Goal: Information Seeking & Learning: Learn about a topic

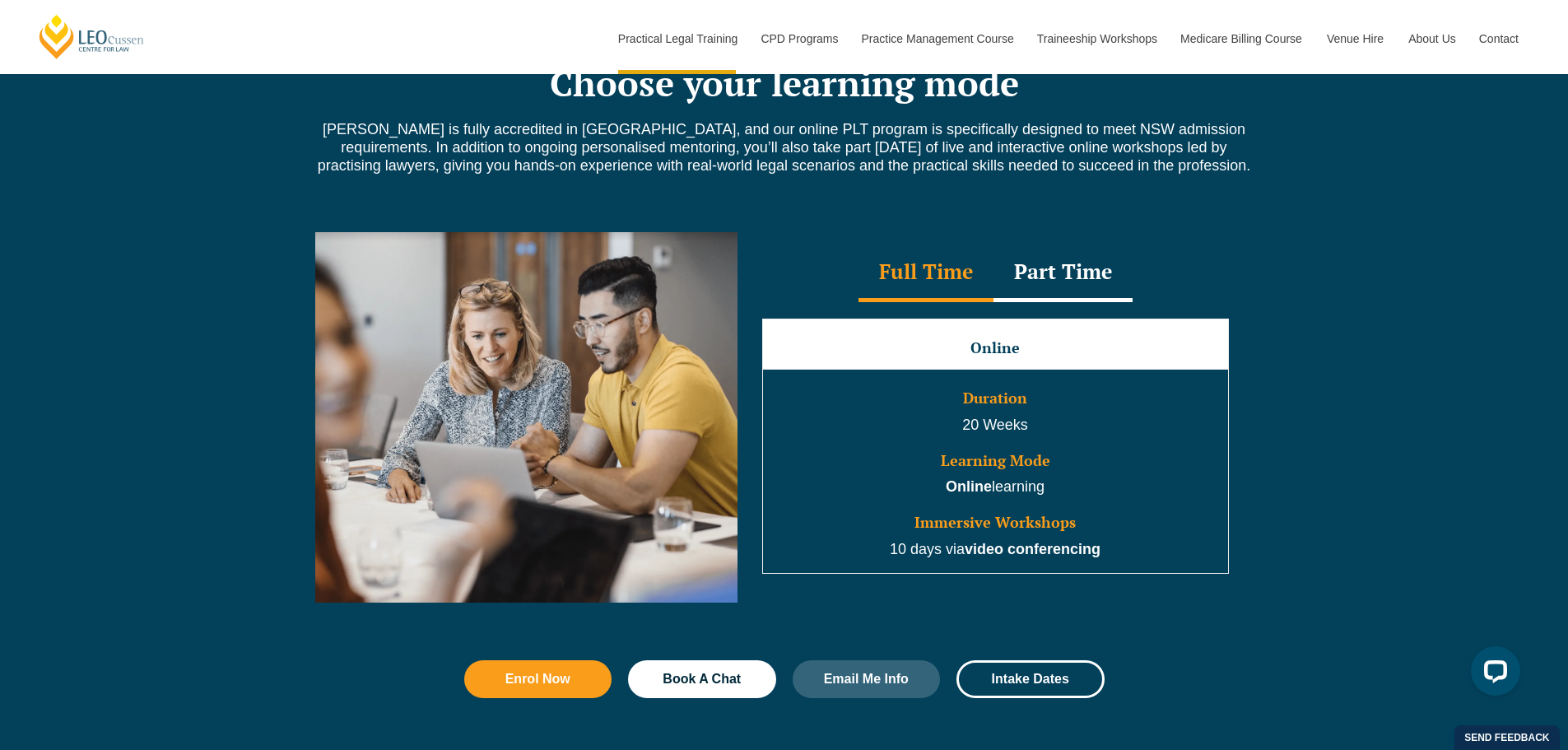
click at [1085, 278] on div "Part Time" at bounding box center [1063, 273] width 140 height 58
click at [1453, 239] on div "Full Time Part Time Full Time Online Duration 20 Weeks Learning Mode Online lea…" at bounding box center [784, 430] width 1568 height 444
drag, startPoint x: 934, startPoint y: 479, endPoint x: 1059, endPoint y: 489, distance: 125.4
click at [1059, 489] on td "Duration 30 Weeks Learning Mode Online learning Immersive Workshops 10 days via…" at bounding box center [995, 472] width 466 height 204
click at [1059, 489] on p "Online learning" at bounding box center [995, 487] width 462 height 21
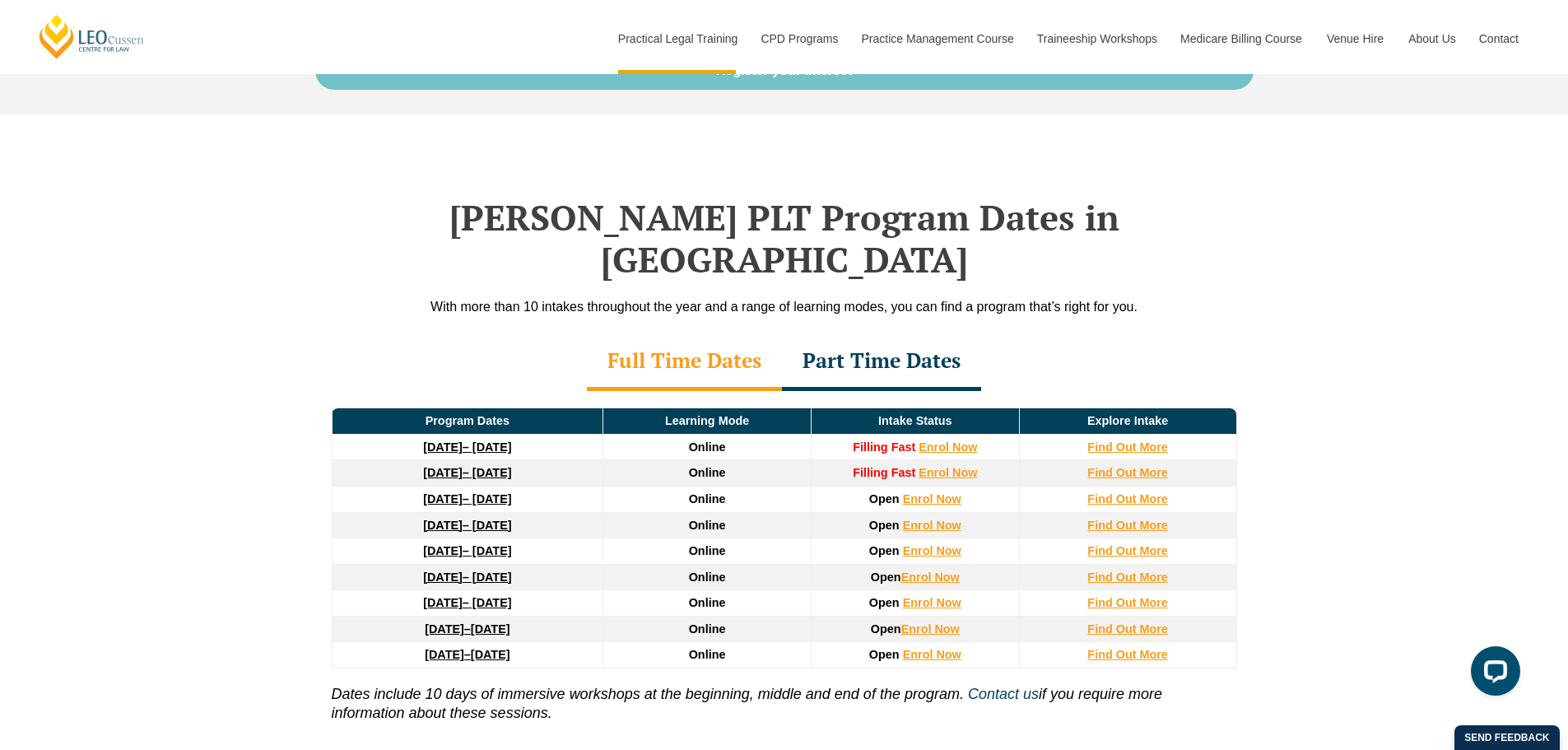
scroll to position [2305, 0]
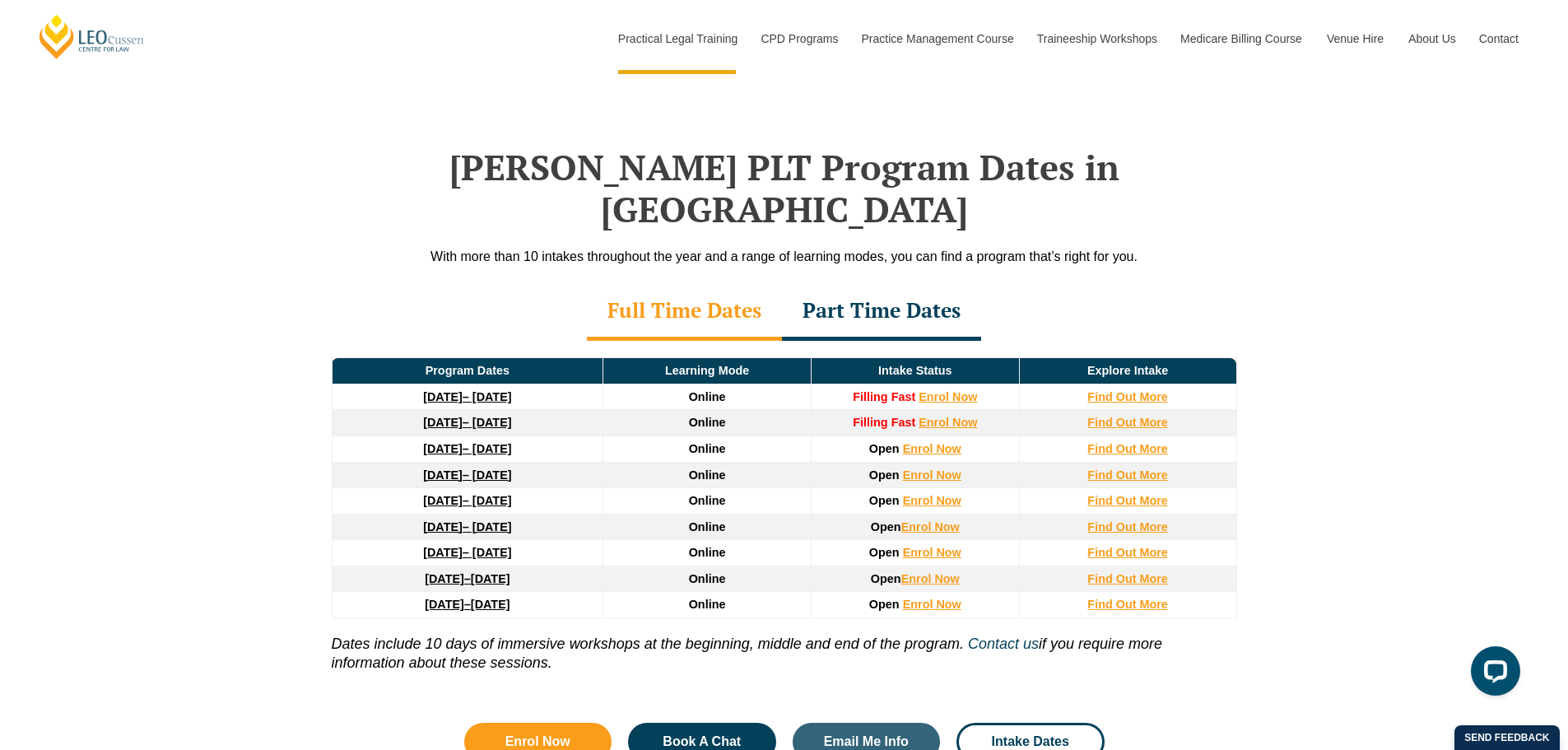
click at [868, 283] on div "Part Time Dates" at bounding box center [881, 311] width 199 height 58
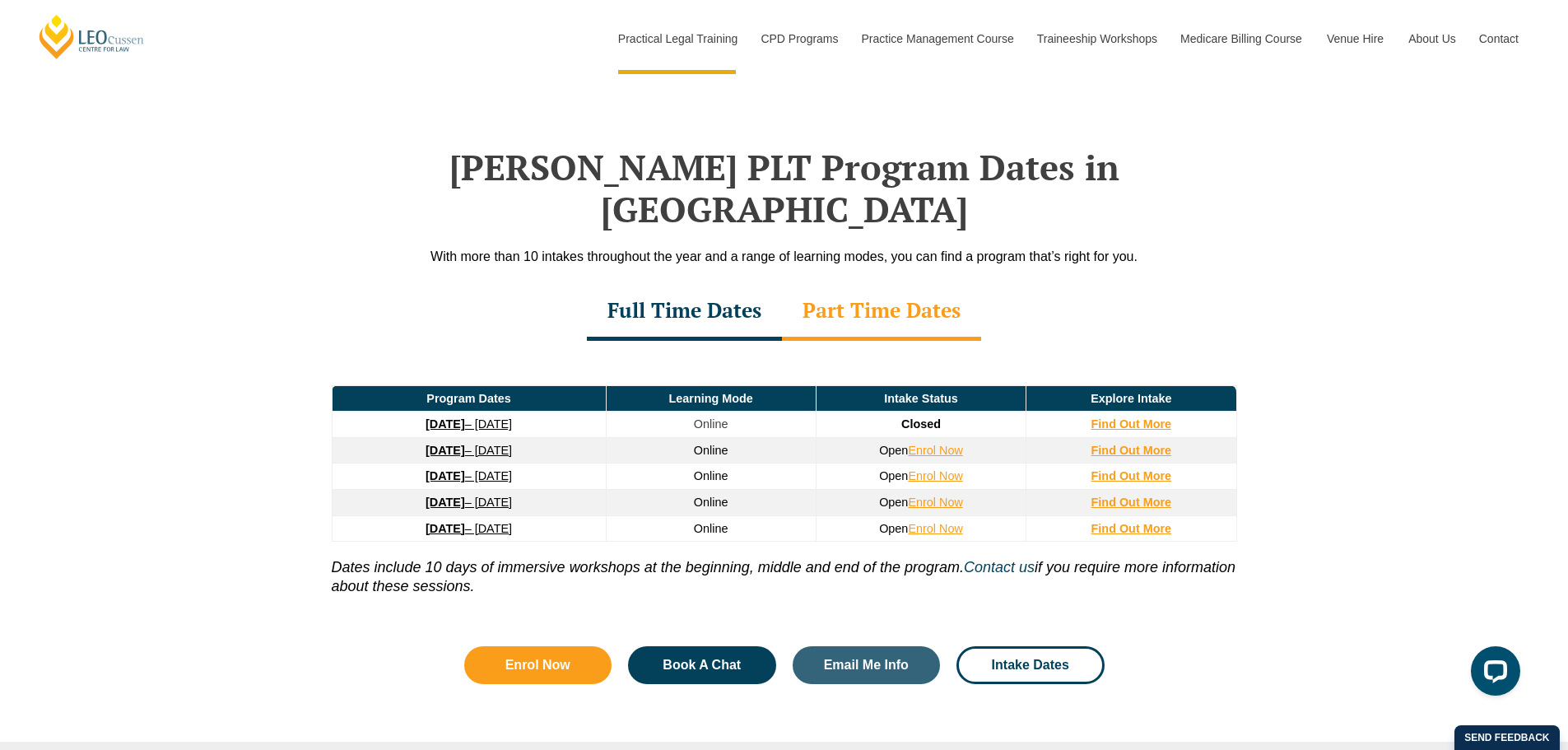
click at [733, 285] on div "Full Time Dates" at bounding box center [684, 311] width 196 height 58
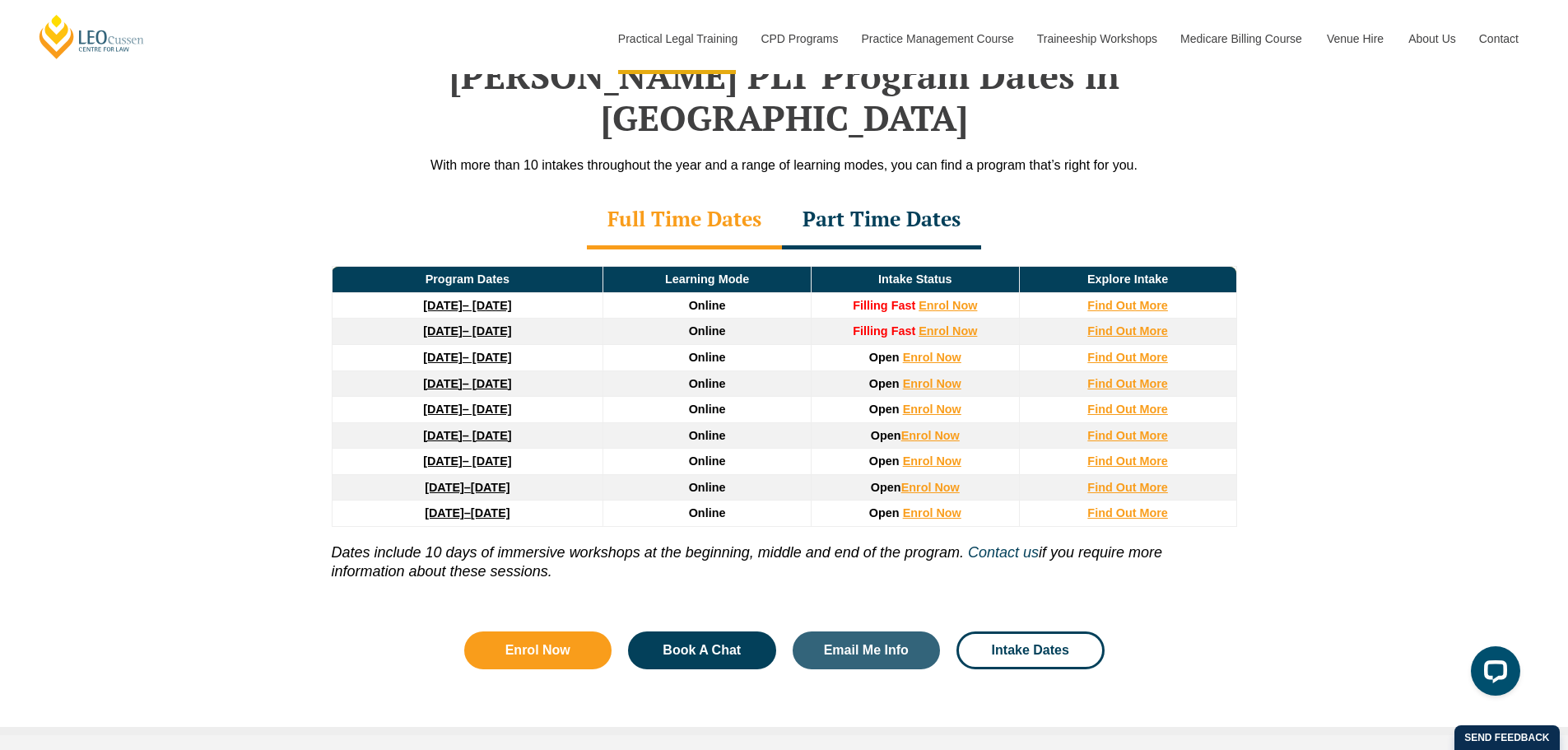
scroll to position [0, 0]
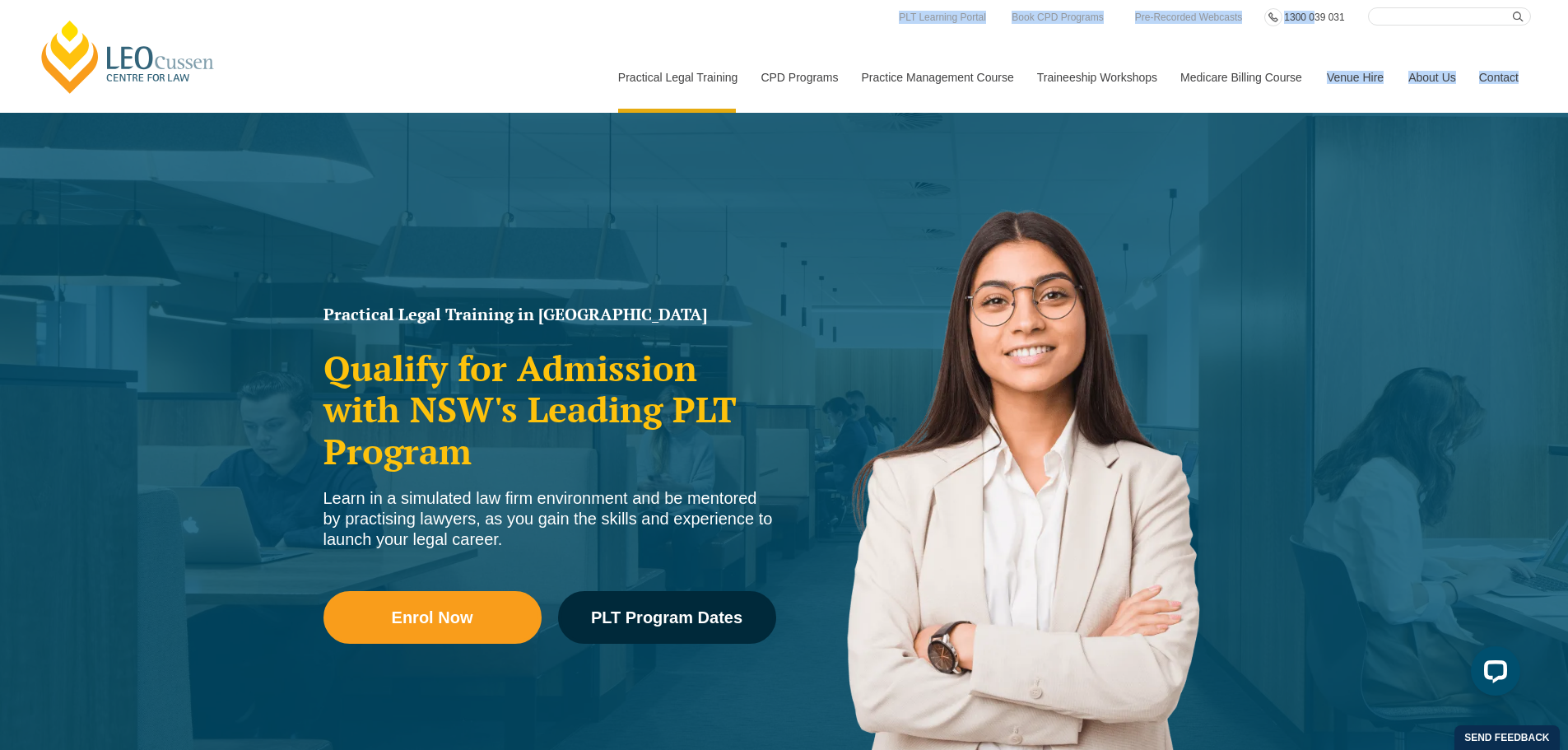
drag, startPoint x: 1369, startPoint y: 38, endPoint x: 1311, endPoint y: 25, distance: 59.4
click at [37, 7] on div "Search here Practical Legal Training Our Practical Legal Training Program Progr…" at bounding box center [37, 7] width 0 height 0
click at [1365, 41] on nav "Practical Legal Training Our Practical Legal Training Program Program Dates & F…" at bounding box center [1069, 69] width 925 height 87
drag, startPoint x: 1365, startPoint y: 21, endPoint x: 1344, endPoint y: 21, distance: 21.0
click at [1344, 21] on div "Leo Cussen Centre for Law Search here Practical Legal Training Our Practical Le…" at bounding box center [784, 60] width 1495 height 106
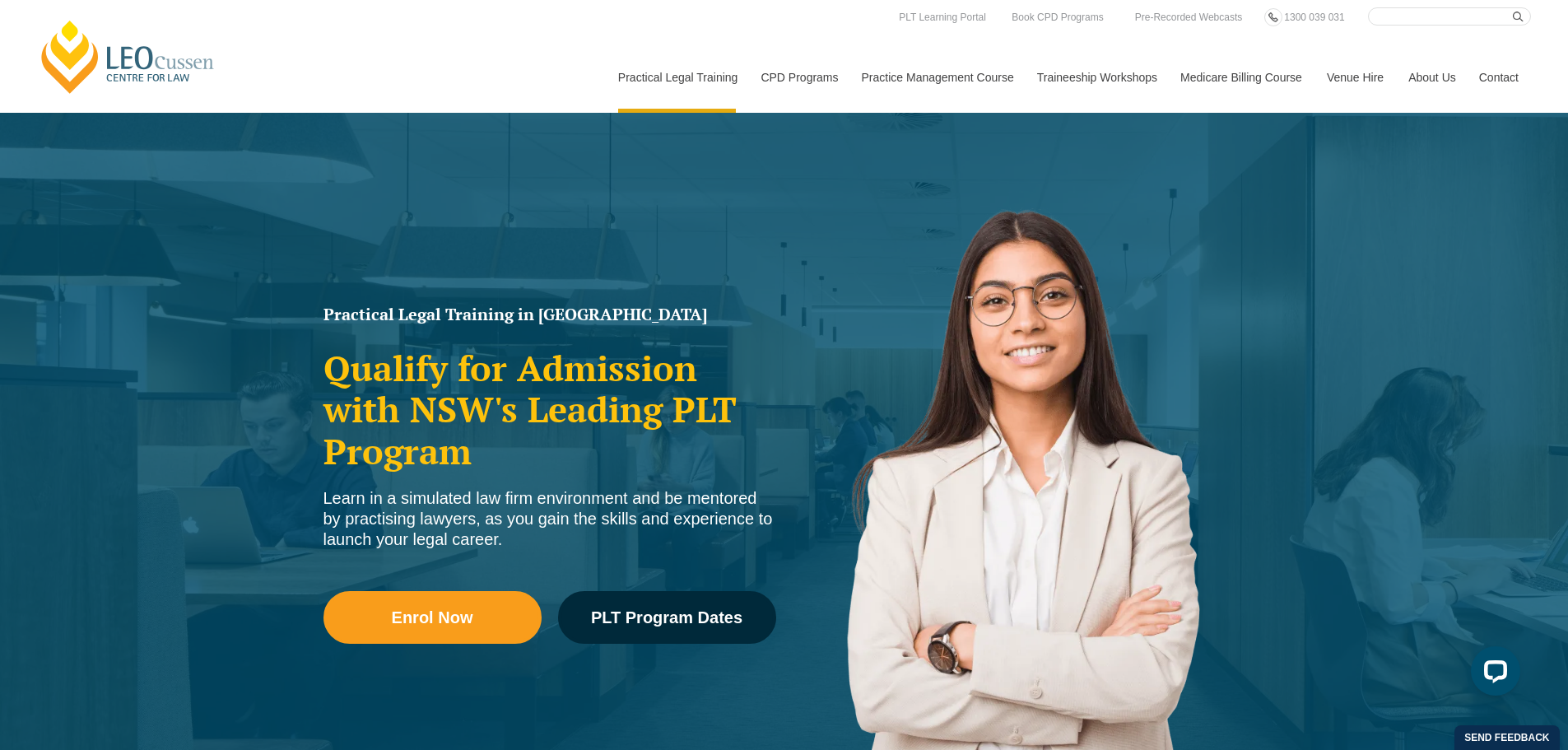
click at [1372, 39] on nav "Practical Legal Training Our Practical Legal Training Program Program Dates & F…" at bounding box center [1069, 69] width 925 height 87
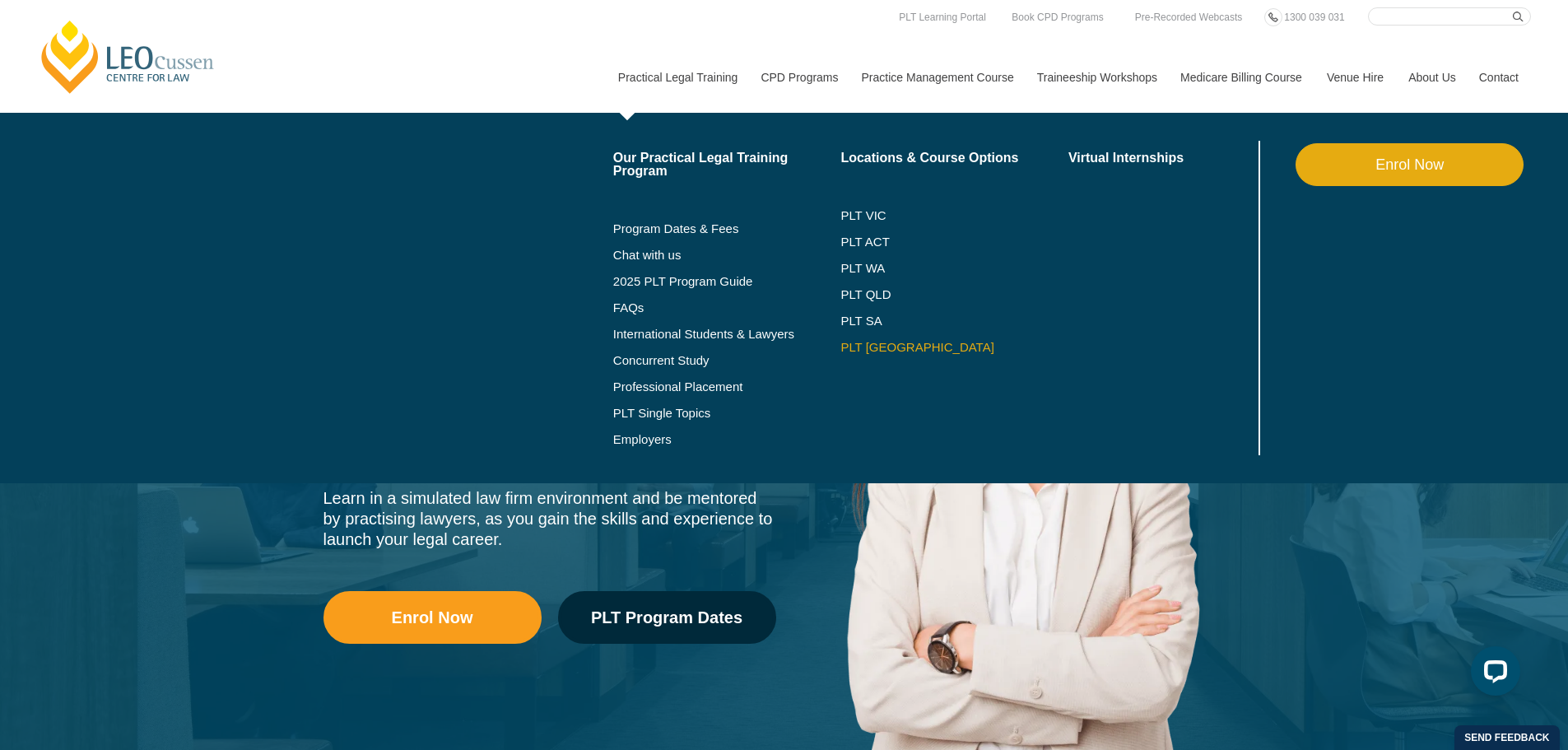
click at [863, 348] on link "PLT [GEOGRAPHIC_DATA]" at bounding box center [955, 347] width 228 height 13
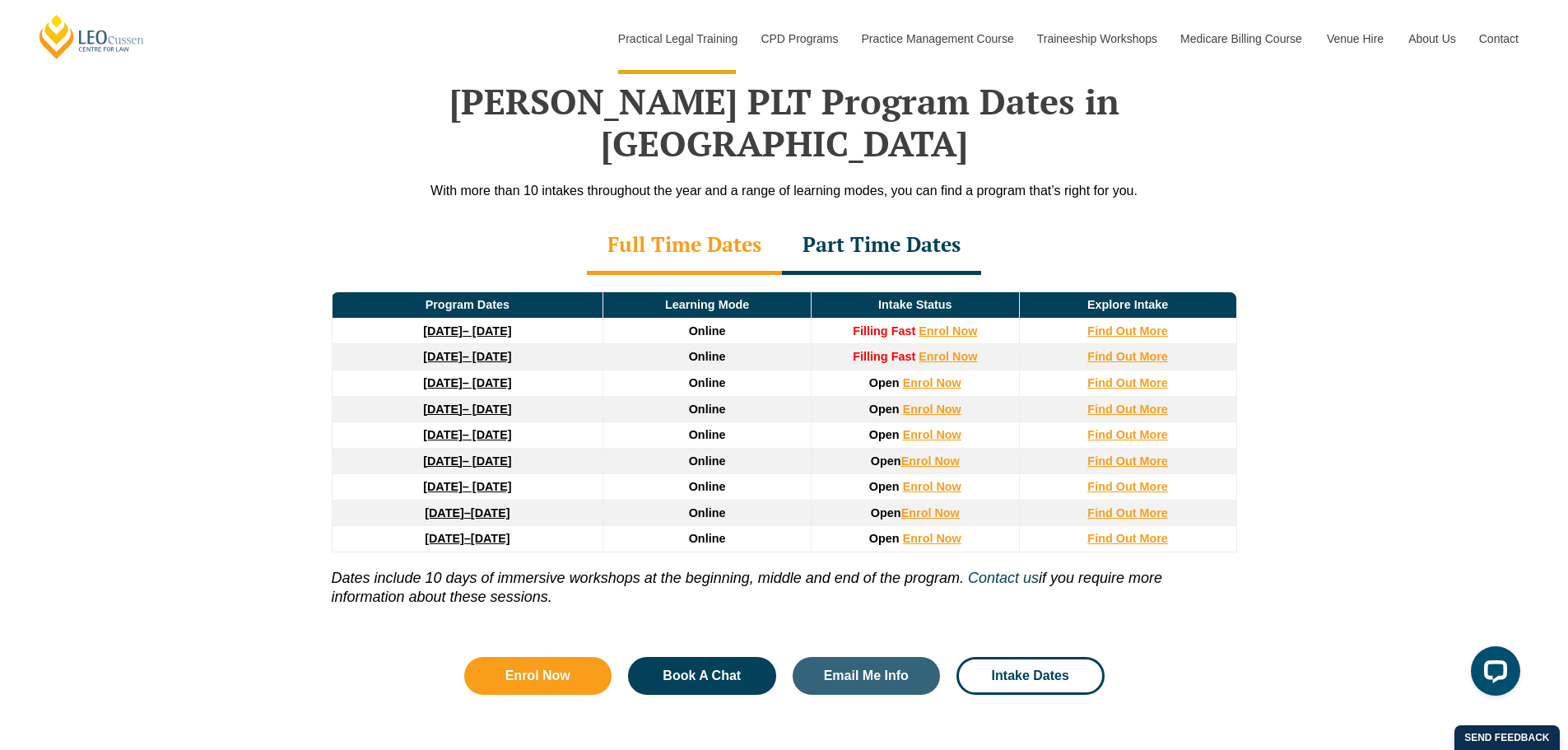
scroll to position [2388, 0]
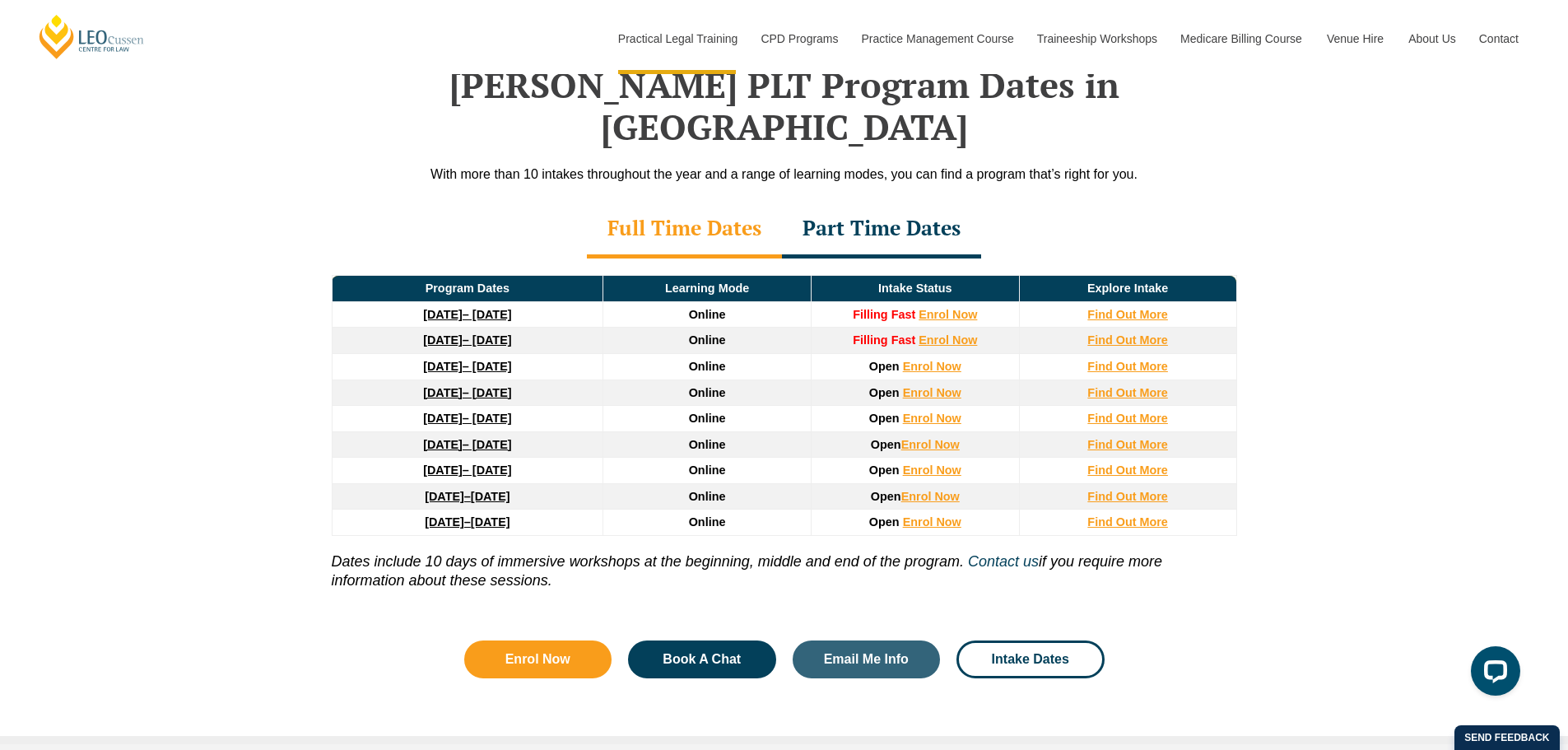
click at [824, 201] on div "Part Time Dates" at bounding box center [881, 229] width 199 height 58
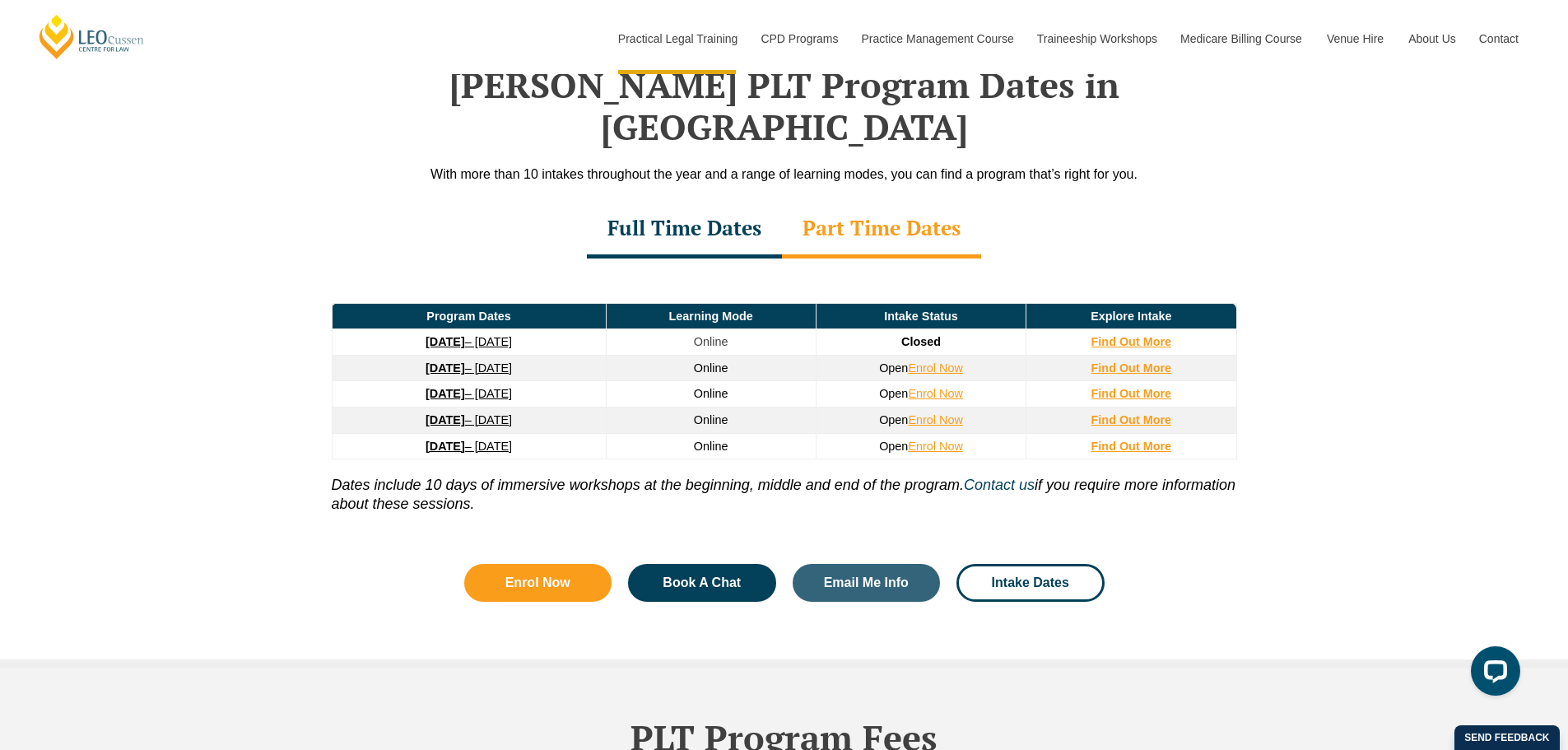
click at [716, 206] on div "Full Time Dates" at bounding box center [684, 229] width 196 height 58
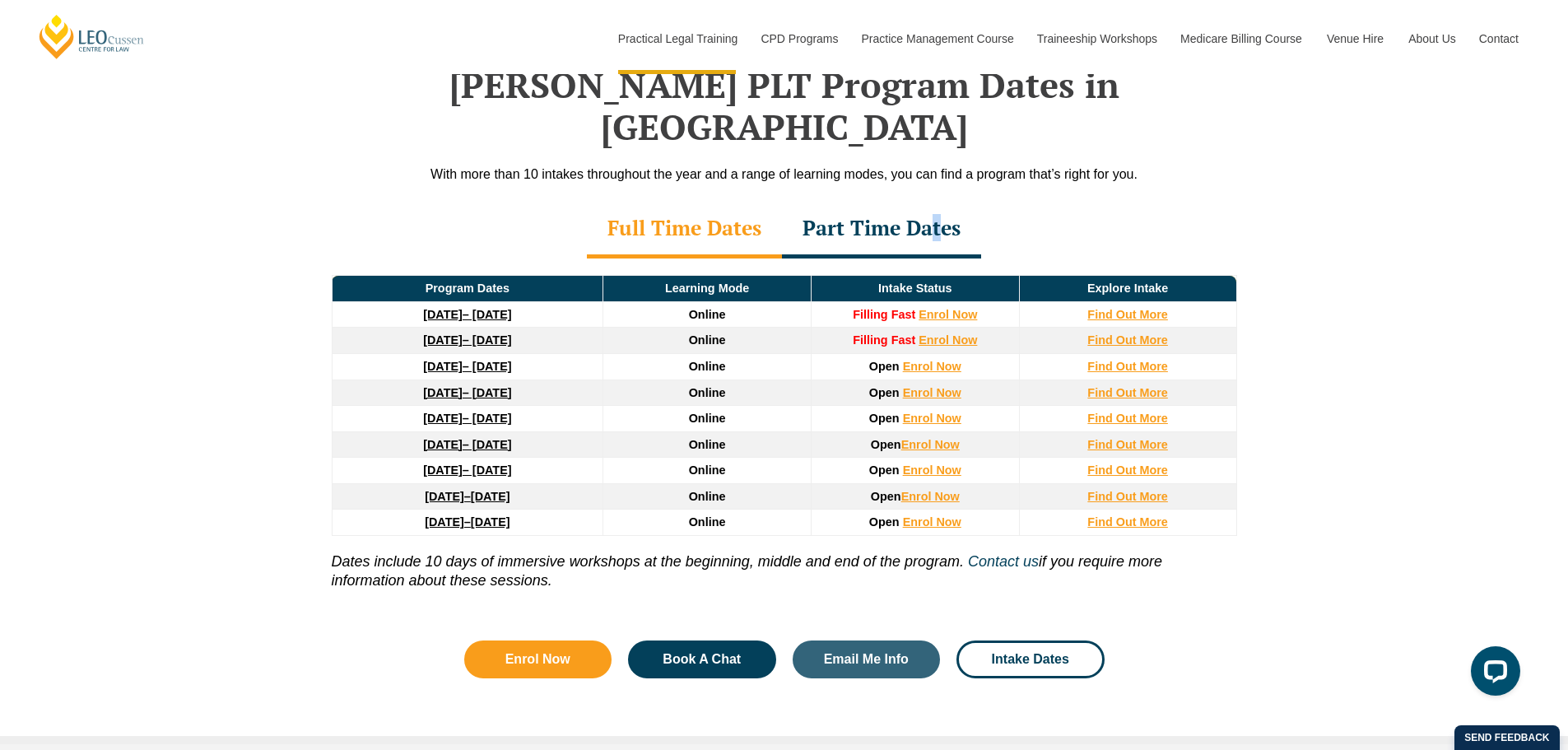
click at [937, 201] on div "Part Time Dates" at bounding box center [881, 229] width 199 height 58
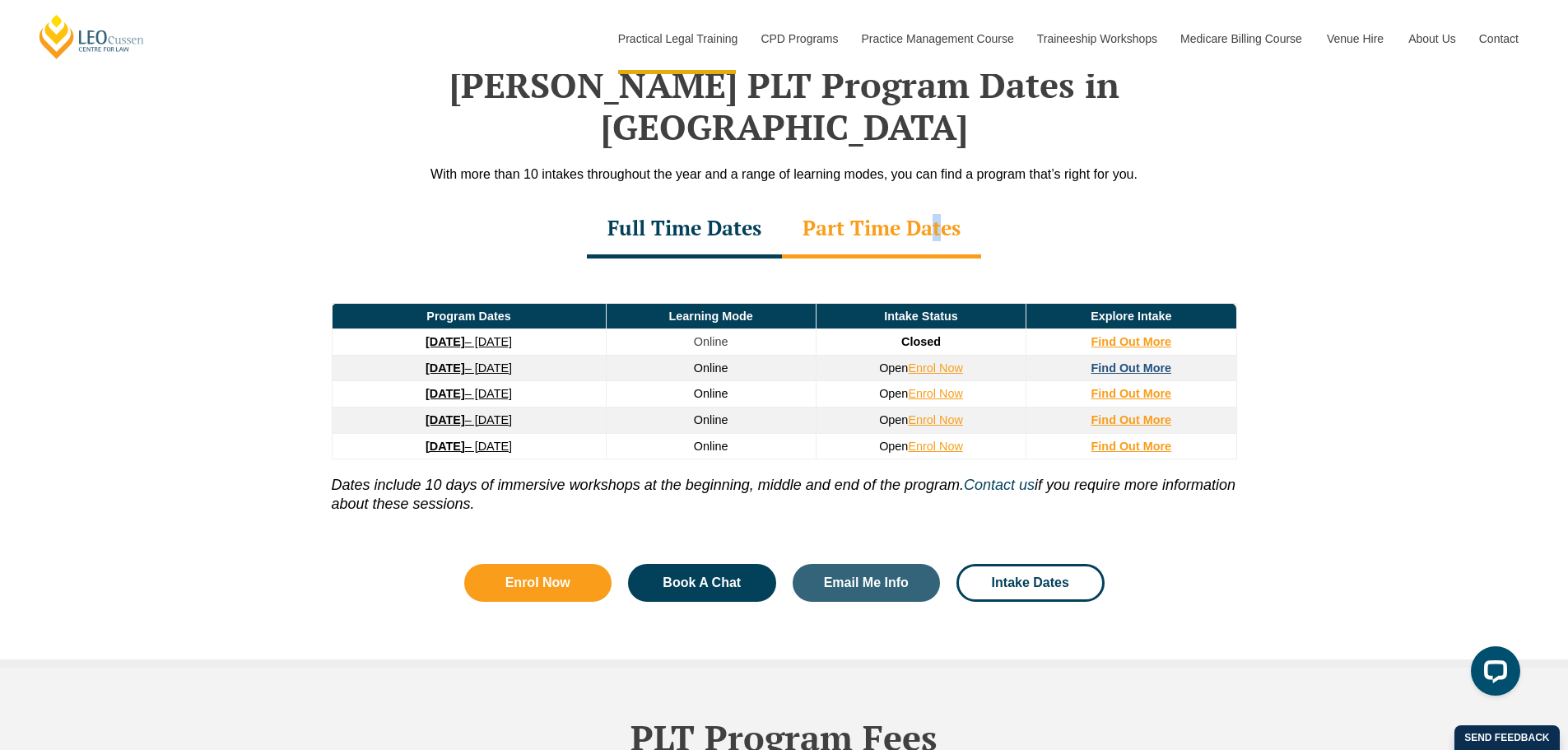
click at [1148, 362] on strong "Find Out More" at bounding box center [1132, 368] width 81 height 13
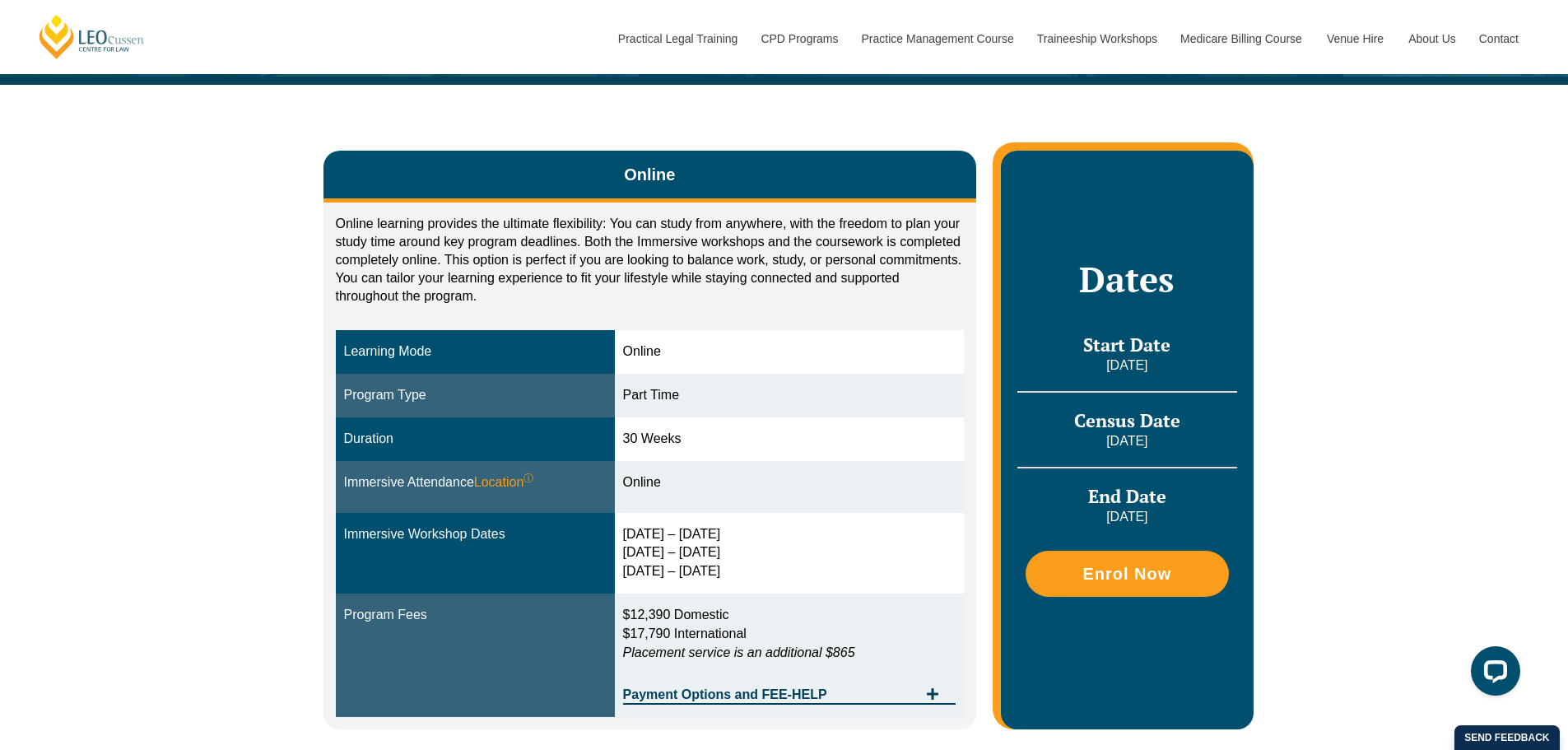
scroll to position [247, 0]
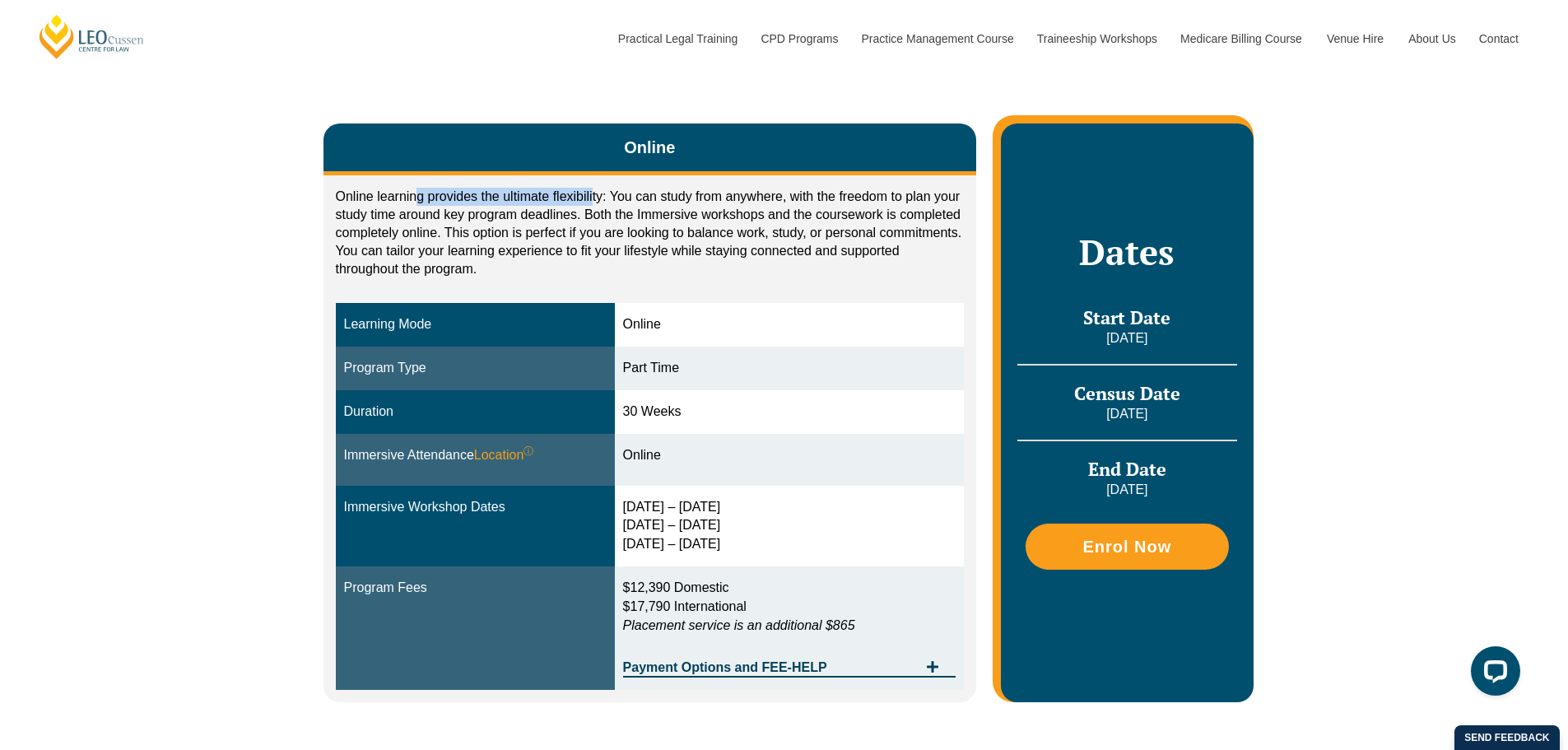
drag, startPoint x: 415, startPoint y: 196, endPoint x: 592, endPoint y: 196, distance: 177.0
click at [592, 196] on p "Online learning provides the ultimate flexibility: You can study from anywhere,…" at bounding box center [650, 232] width 629 height 91
drag, startPoint x: 592, startPoint y: 196, endPoint x: 682, endPoint y: 199, distance: 90.0
click at [682, 199] on p "Online learning provides the ultimate flexibility: You can study from anywhere,…" at bounding box center [650, 232] width 629 height 91
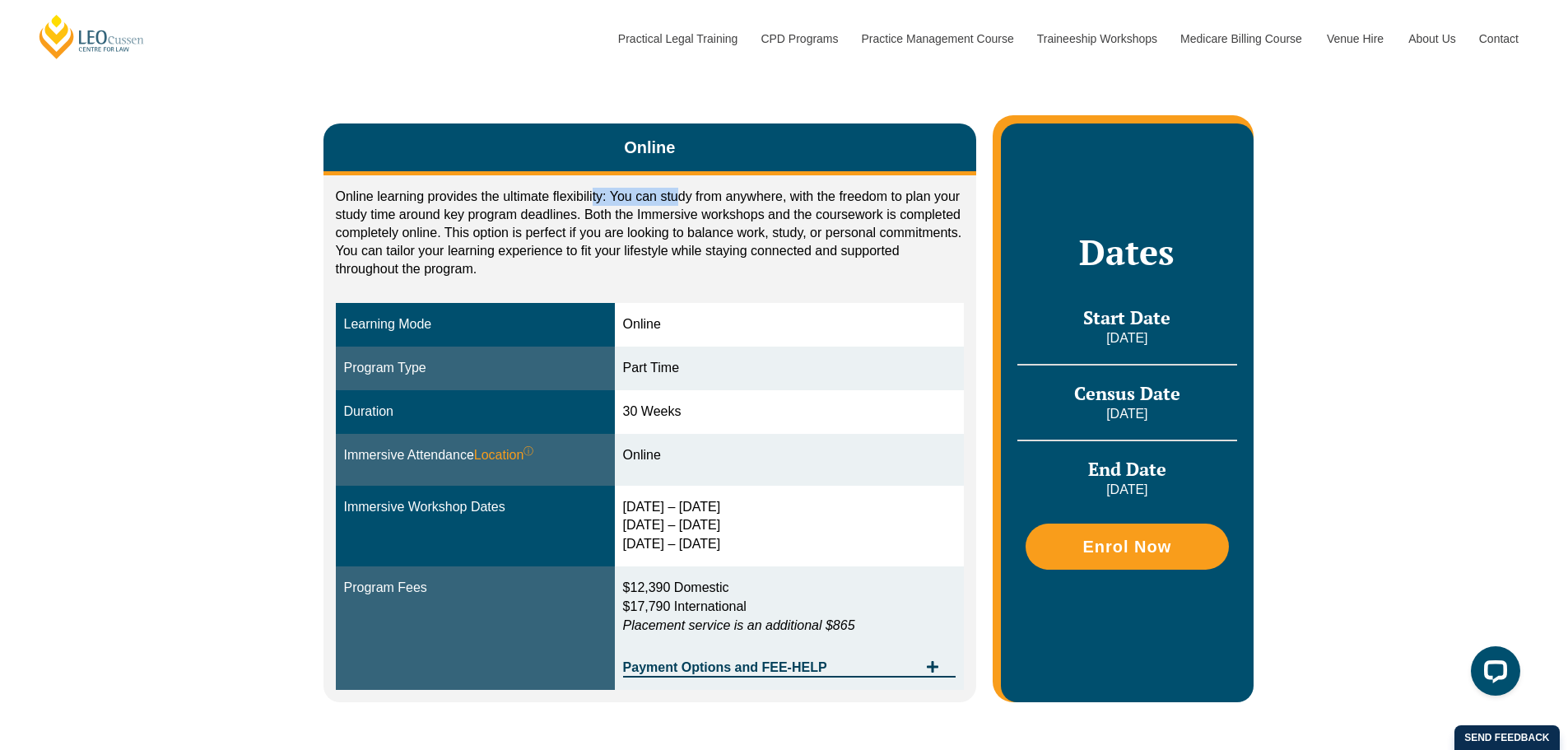
click at [682, 199] on p "Online learning provides the ultimate flexibility: You can study from anywhere,…" at bounding box center [650, 232] width 629 height 91
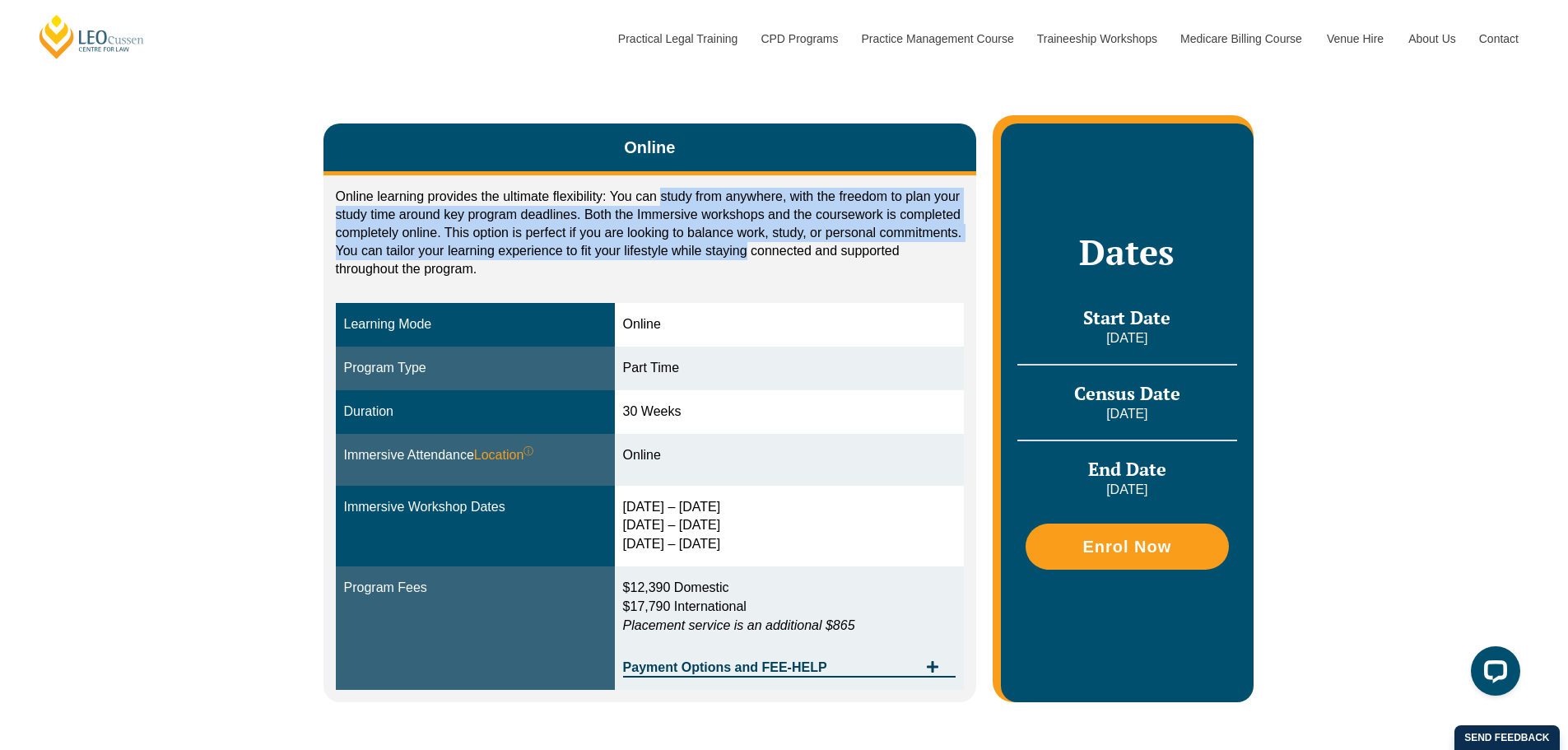
drag, startPoint x: 682, startPoint y: 199, endPoint x: 722, endPoint y: 246, distance: 61.7
click at [722, 246] on p "Online learning provides the ultimate flexibility: You can study from anywhere,…" at bounding box center [650, 232] width 629 height 91
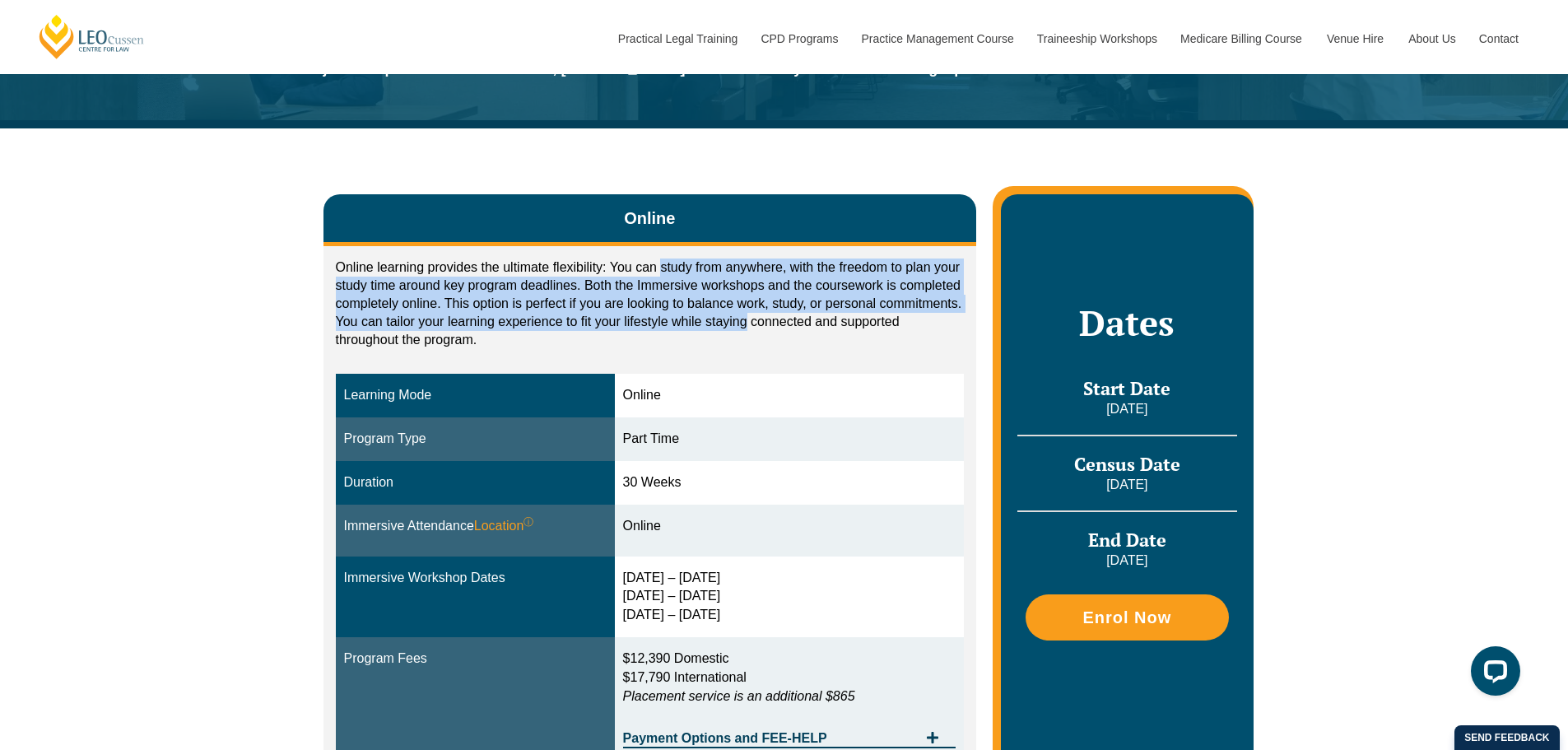
scroll to position [0, 0]
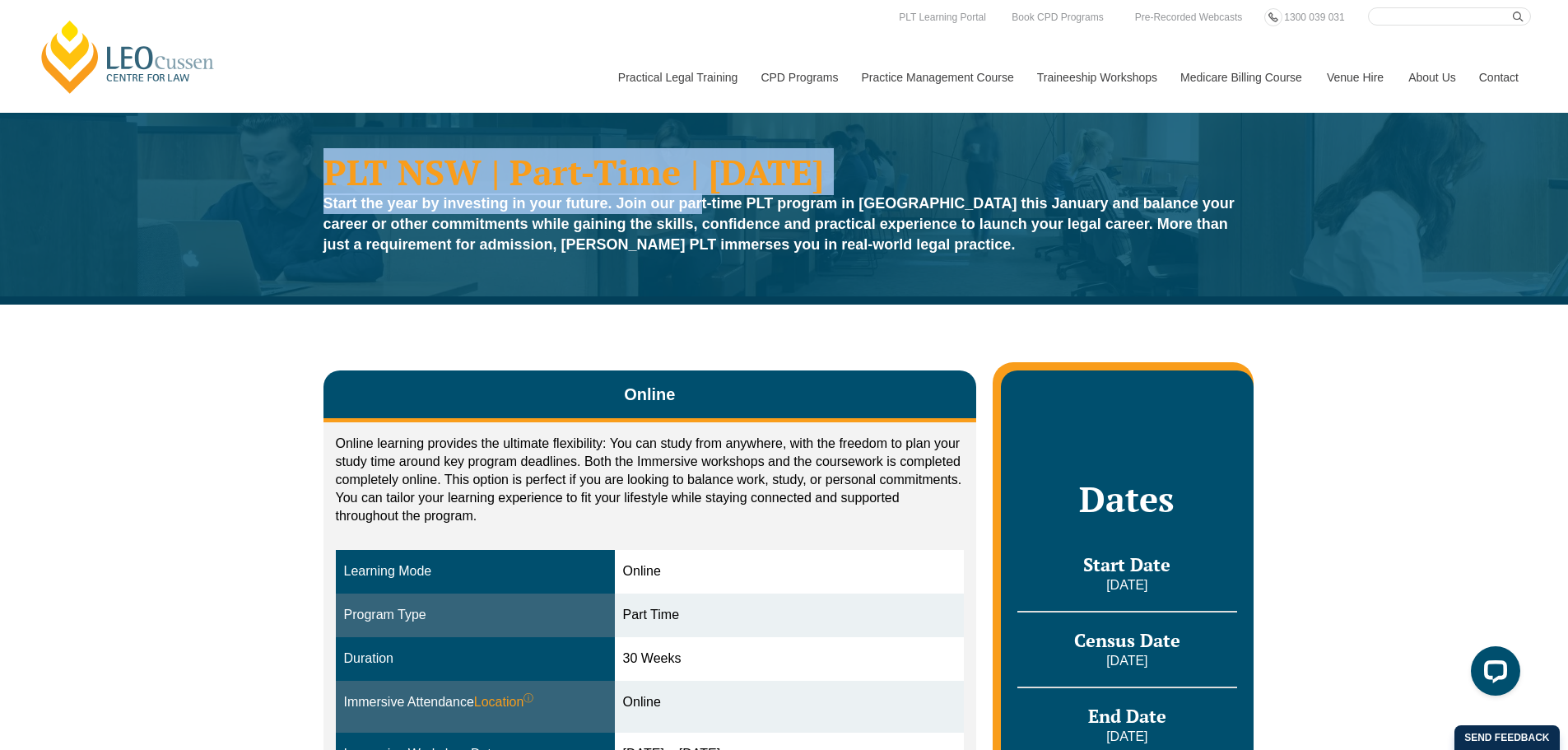
drag, startPoint x: 315, startPoint y: 153, endPoint x: 703, endPoint y: 200, distance: 390.8
click at [703, 200] on div "PLT NSW | Part-Time | [DATE] Start the year by investing in your future. Join o…" at bounding box center [784, 208] width 1568 height 192
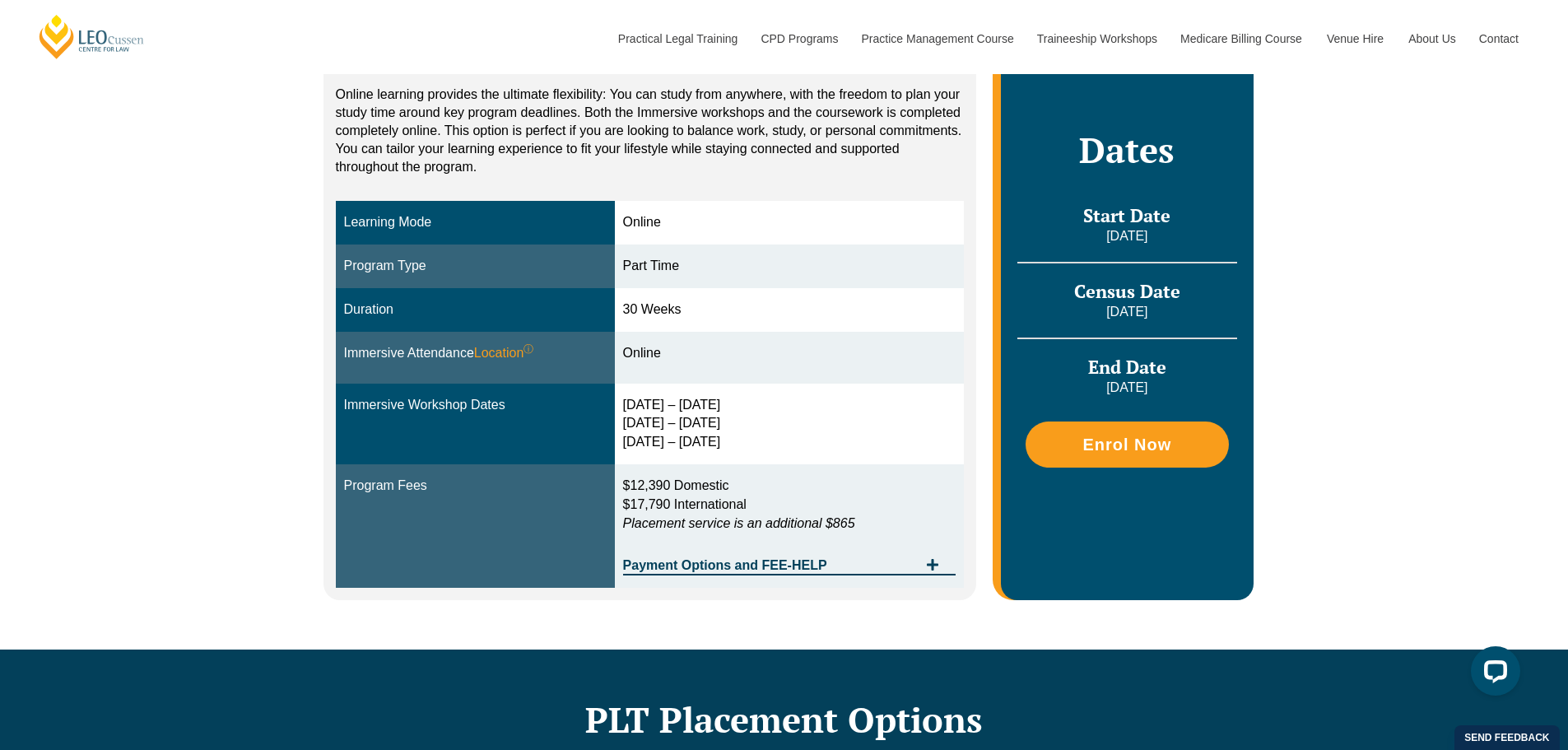
scroll to position [411, 0]
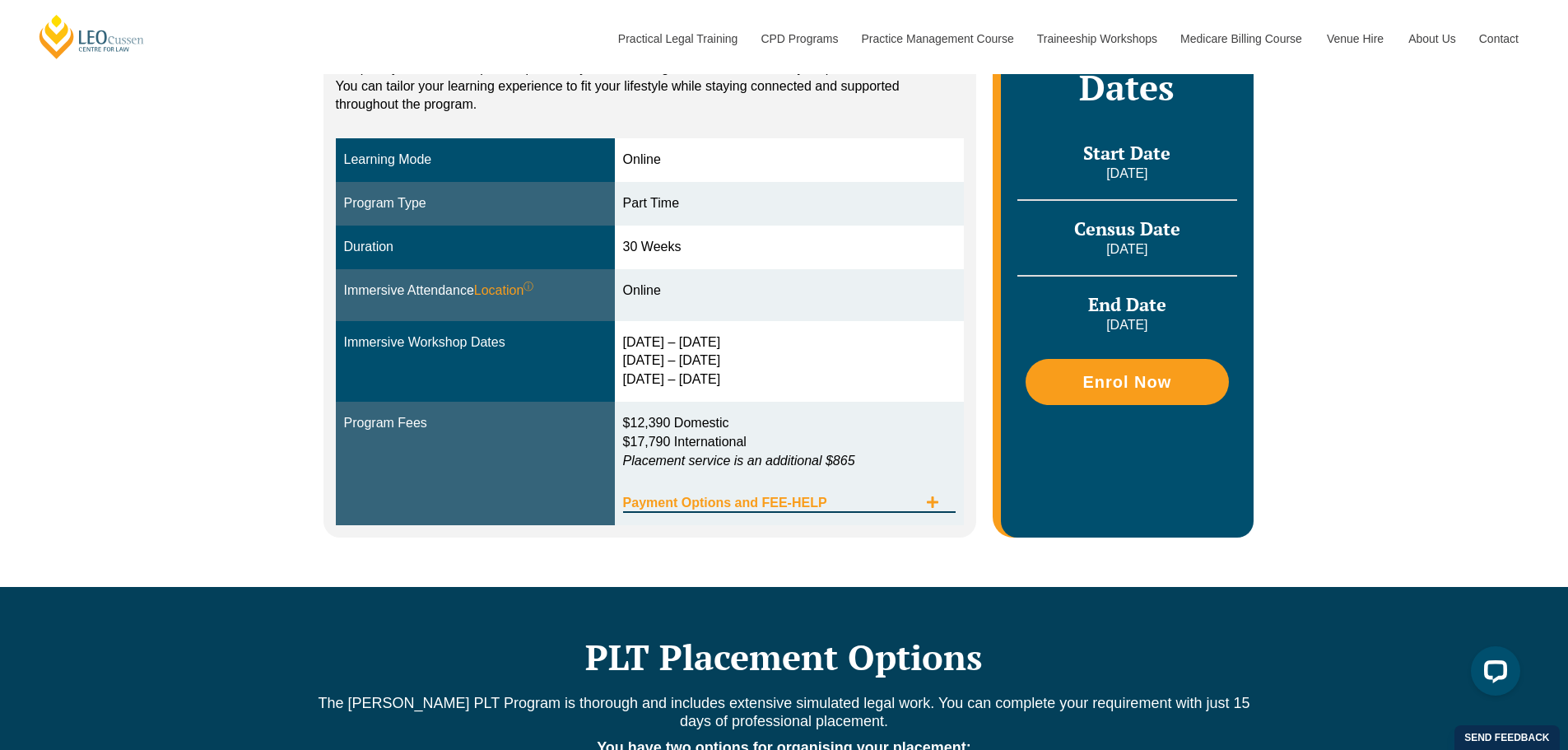
click at [828, 499] on span "Payment Options and FEE-HELP" at bounding box center [771, 503] width 296 height 13
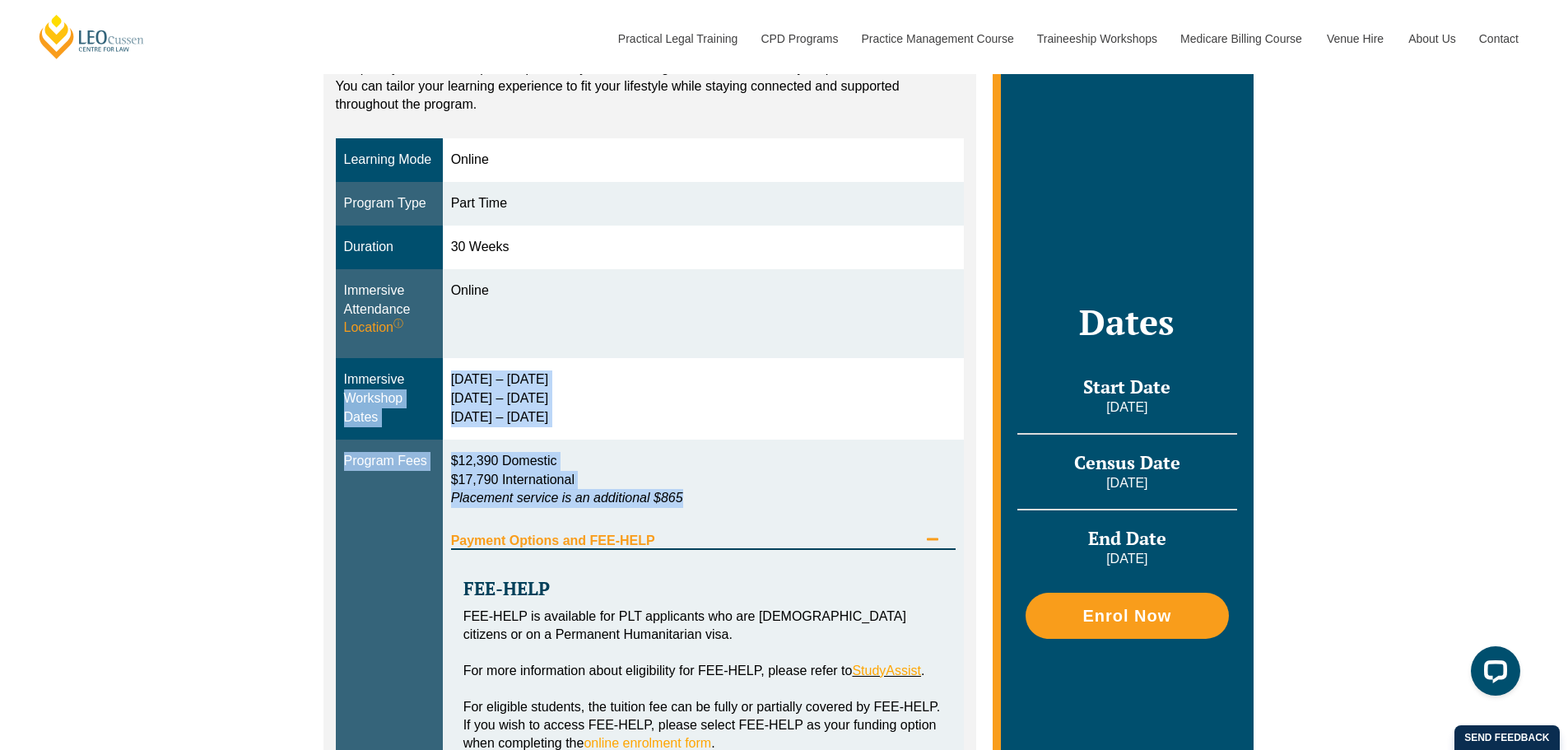
drag, startPoint x: 696, startPoint y: 490, endPoint x: 437, endPoint y: 389, distance: 278.0
click at [437, 389] on tbody "Learning Mode Online Program Type Part Time Duration 30 Weeks Immersive Attenda…" at bounding box center [650, 566] width 629 height 856
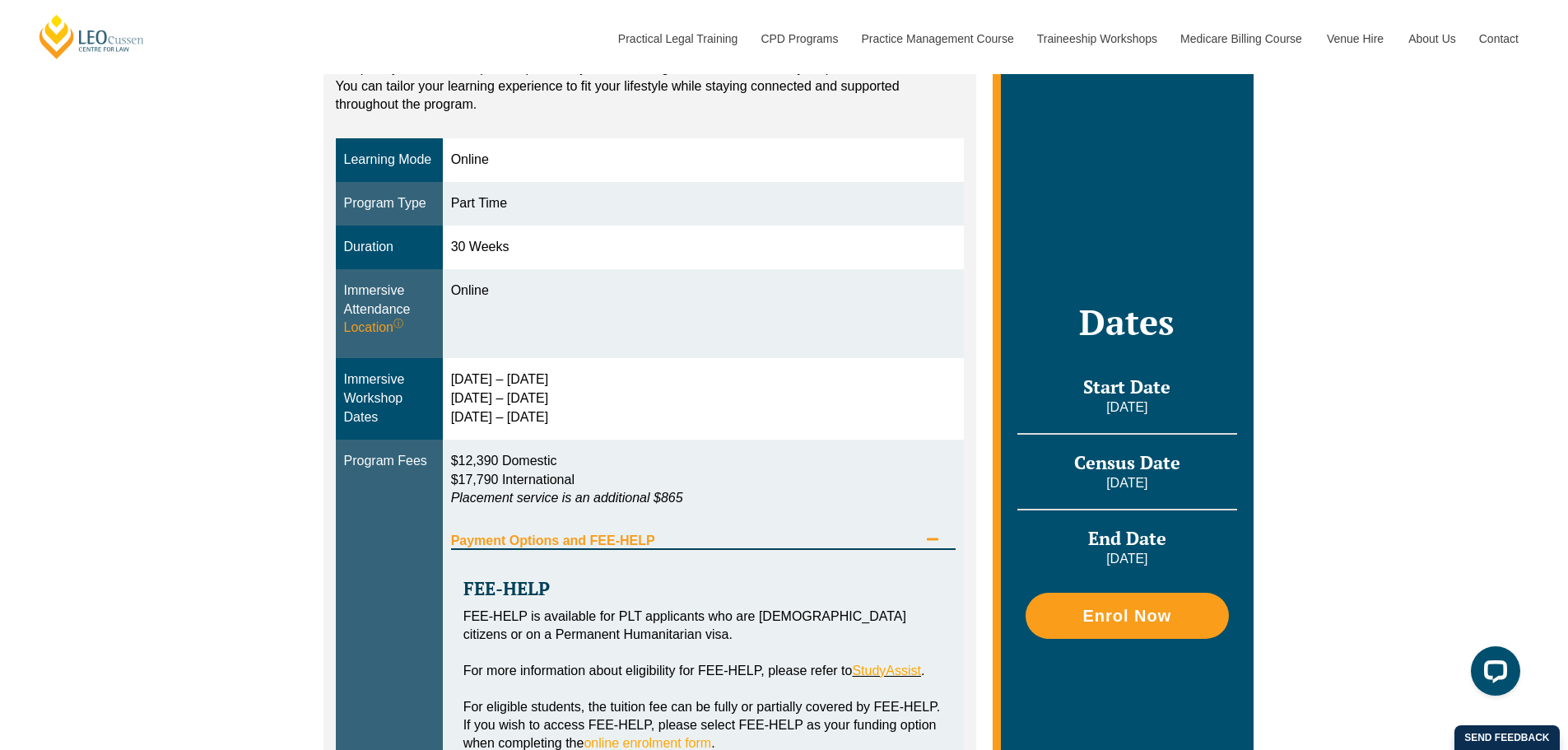
click at [537, 319] on td "Online" at bounding box center [703, 314] width 522 height 90
drag, startPoint x: 537, startPoint y: 311, endPoint x: 743, endPoint y: 462, distance: 255.4
click at [743, 462] on tbody "Learning Mode Online Program Type Part Time Duration 30 Weeks Immersive Attenda…" at bounding box center [650, 566] width 629 height 856
click at [743, 462] on p "$12,390 Domestic $17,790 International Placement service is an additional $865" at bounding box center [703, 480] width 506 height 57
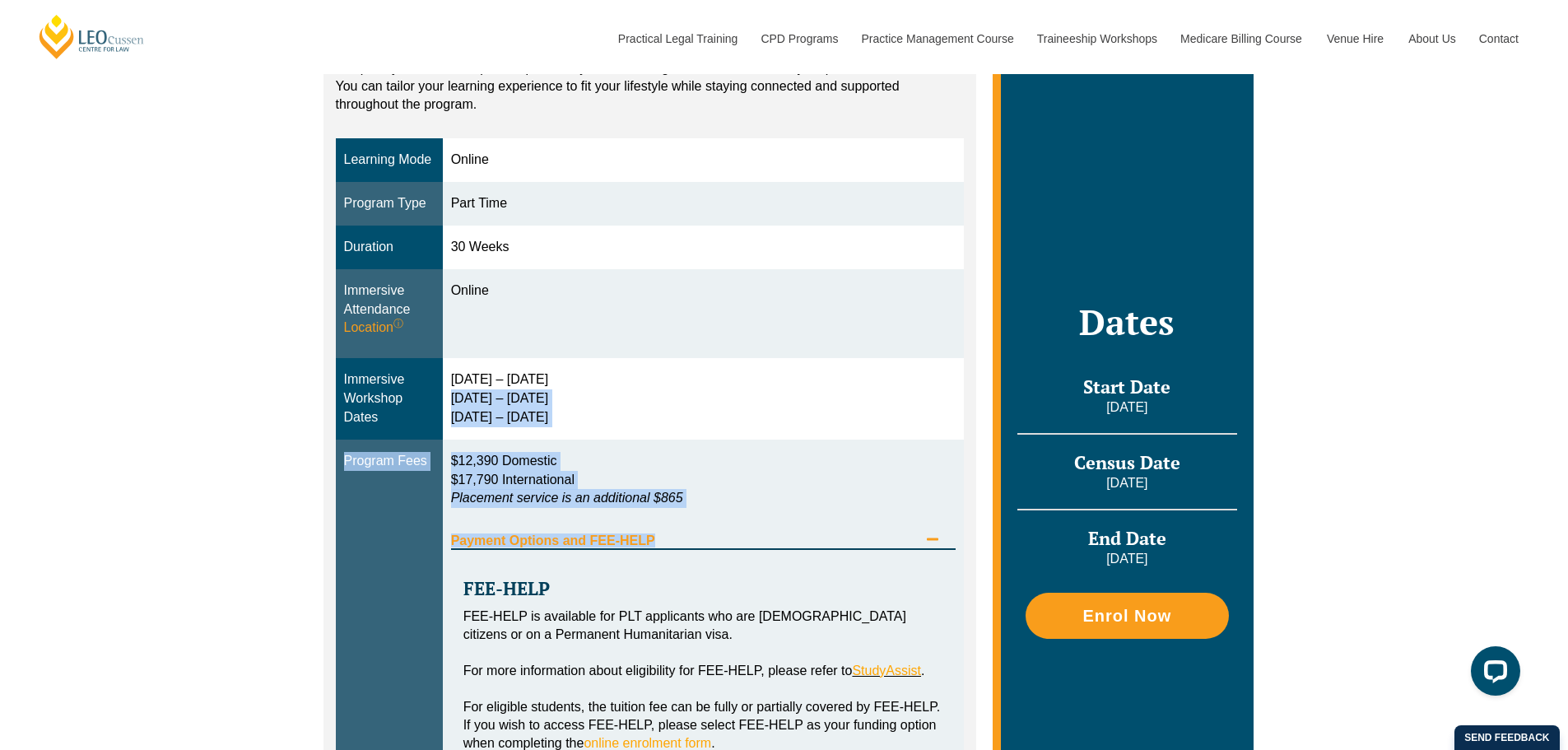
drag, startPoint x: 759, startPoint y: 518, endPoint x: 550, endPoint y: 398, distance: 241.0
click at [550, 400] on tbody "Learning Mode Online Program Type Part Time Duration 30 Weeks Immersive Attenda…" at bounding box center [650, 566] width 629 height 856
click at [550, 396] on div "[DATE] – [DATE] [DATE] – [DATE] [DATE] – [DATE]" at bounding box center [703, 399] width 506 height 57
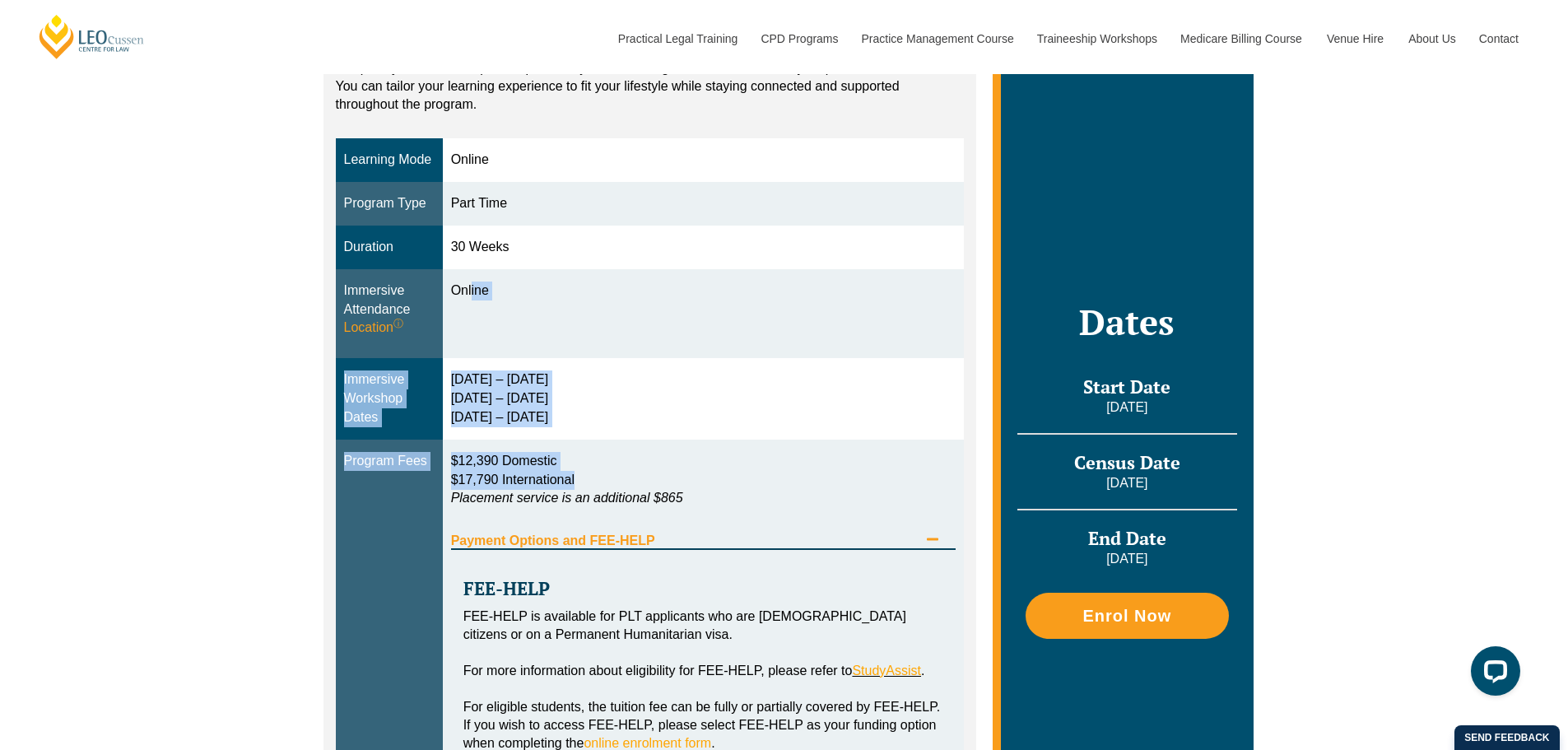
drag, startPoint x: 472, startPoint y: 347, endPoint x: 762, endPoint y: 478, distance: 318.2
click at [759, 475] on tbody "Learning Mode Online Program Type Part Time Duration 30 Weeks Immersive Attenda…" at bounding box center [650, 566] width 629 height 856
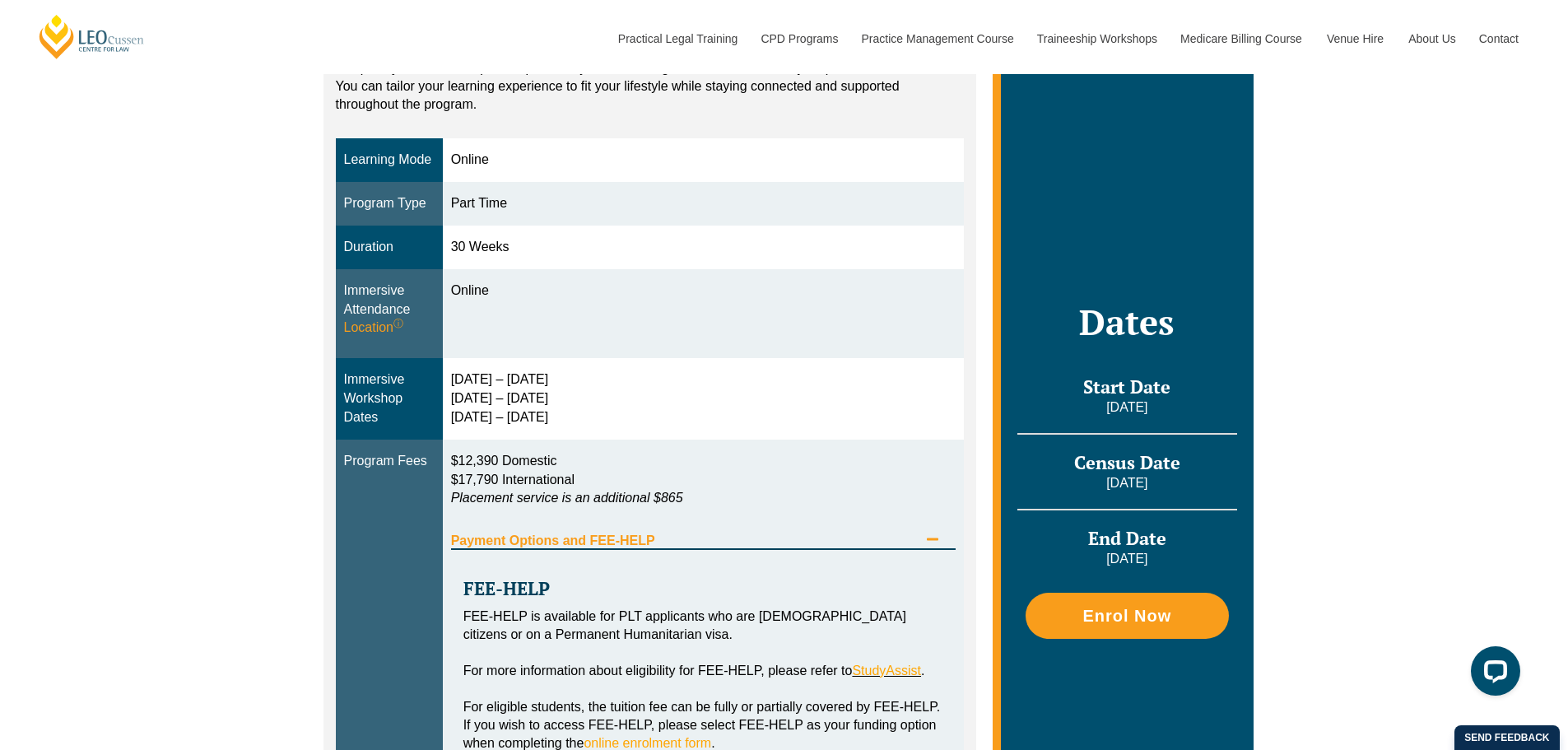
click at [791, 514] on div "$12,390 Domestic $17,790 International Placement service is an additional $865" at bounding box center [703, 484] width 506 height 65
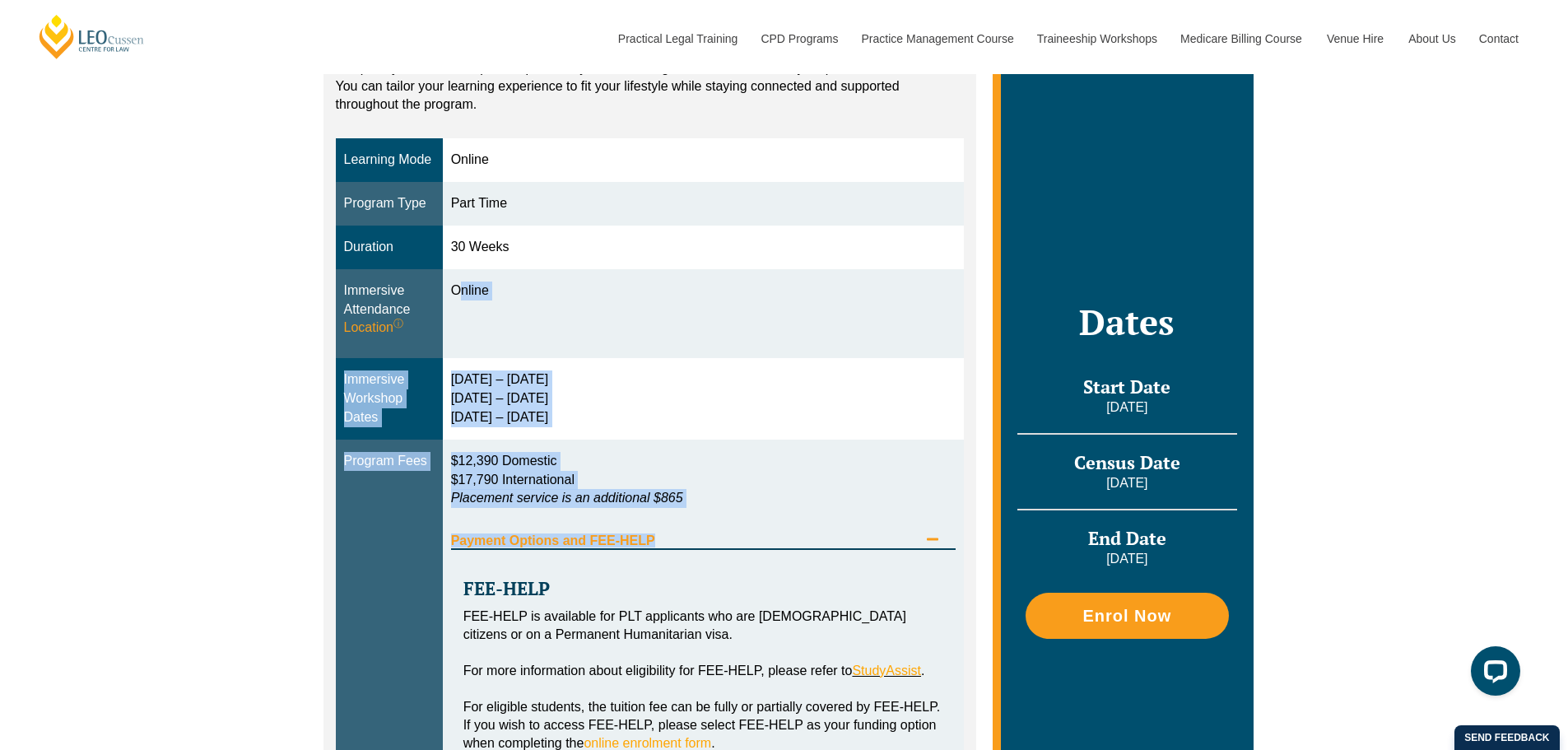
drag, startPoint x: 791, startPoint y: 518, endPoint x: 446, endPoint y: 288, distance: 414.6
click at [446, 288] on tbody "Learning Mode Online Program Type Part Time Duration 30 Weeks Immersive Attenda…" at bounding box center [650, 566] width 629 height 856
click at [447, 289] on td "Online" at bounding box center [703, 314] width 522 height 90
click at [703, 503] on p "$12,390 Domestic $17,790 International Placement service is an additional $865" at bounding box center [703, 480] width 506 height 57
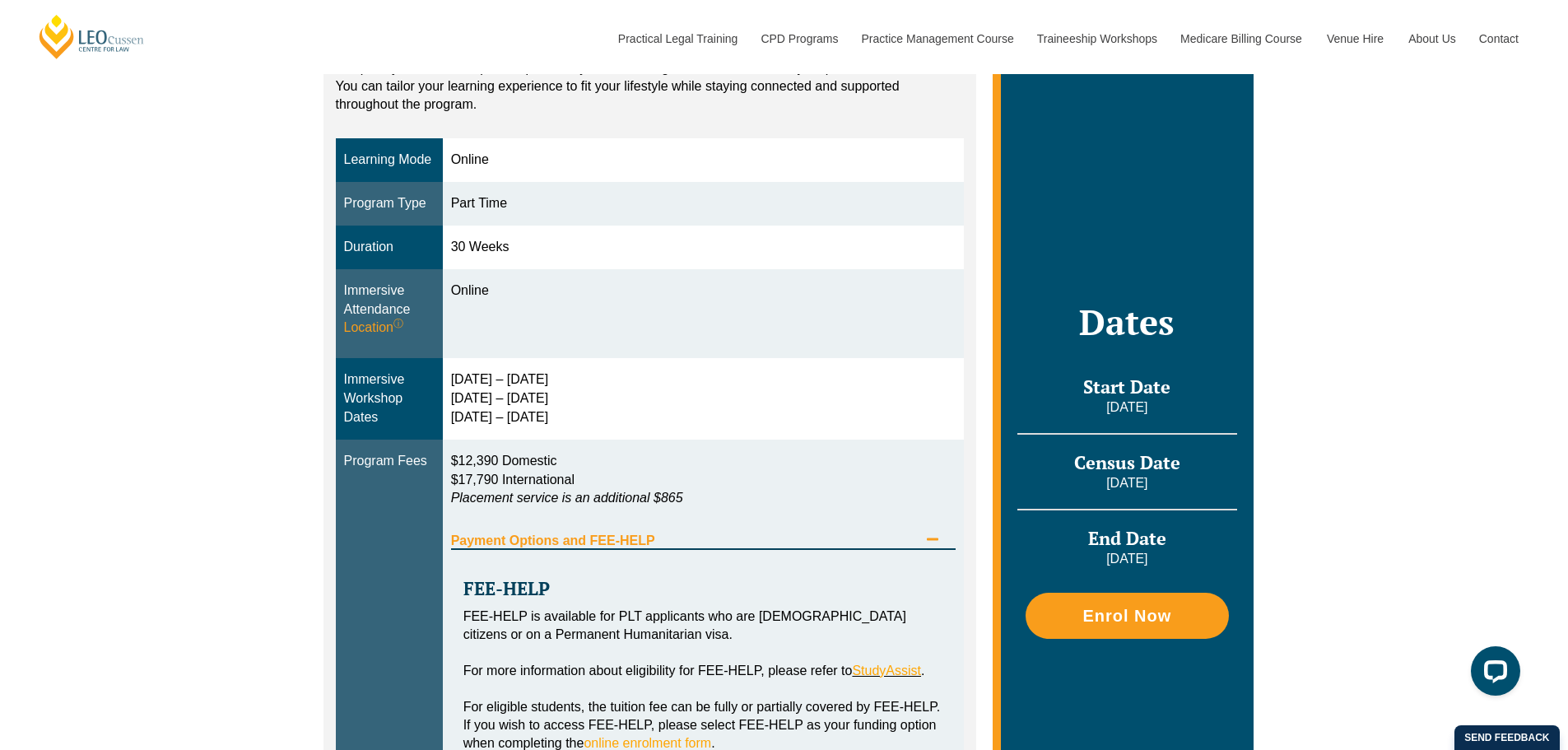
drag, startPoint x: 851, startPoint y: 475, endPoint x: 550, endPoint y: 331, distance: 333.7
click at [550, 331] on tbody "Learning Mode Online Program Type Part Time Duration 30 Weeks Immersive Attenda…" at bounding box center [650, 566] width 629 height 856
click at [583, 351] on td "Online" at bounding box center [703, 314] width 522 height 90
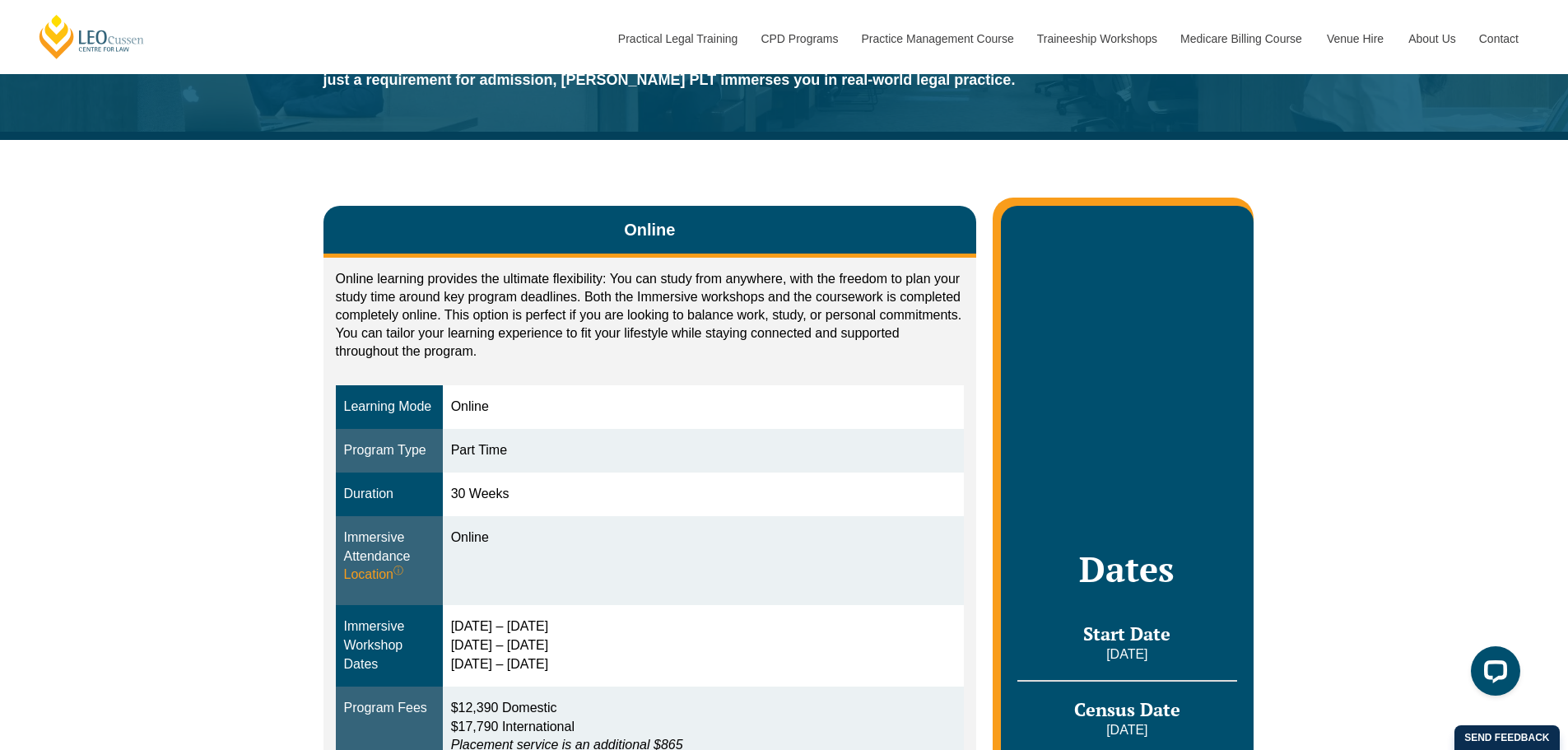
scroll to position [247, 0]
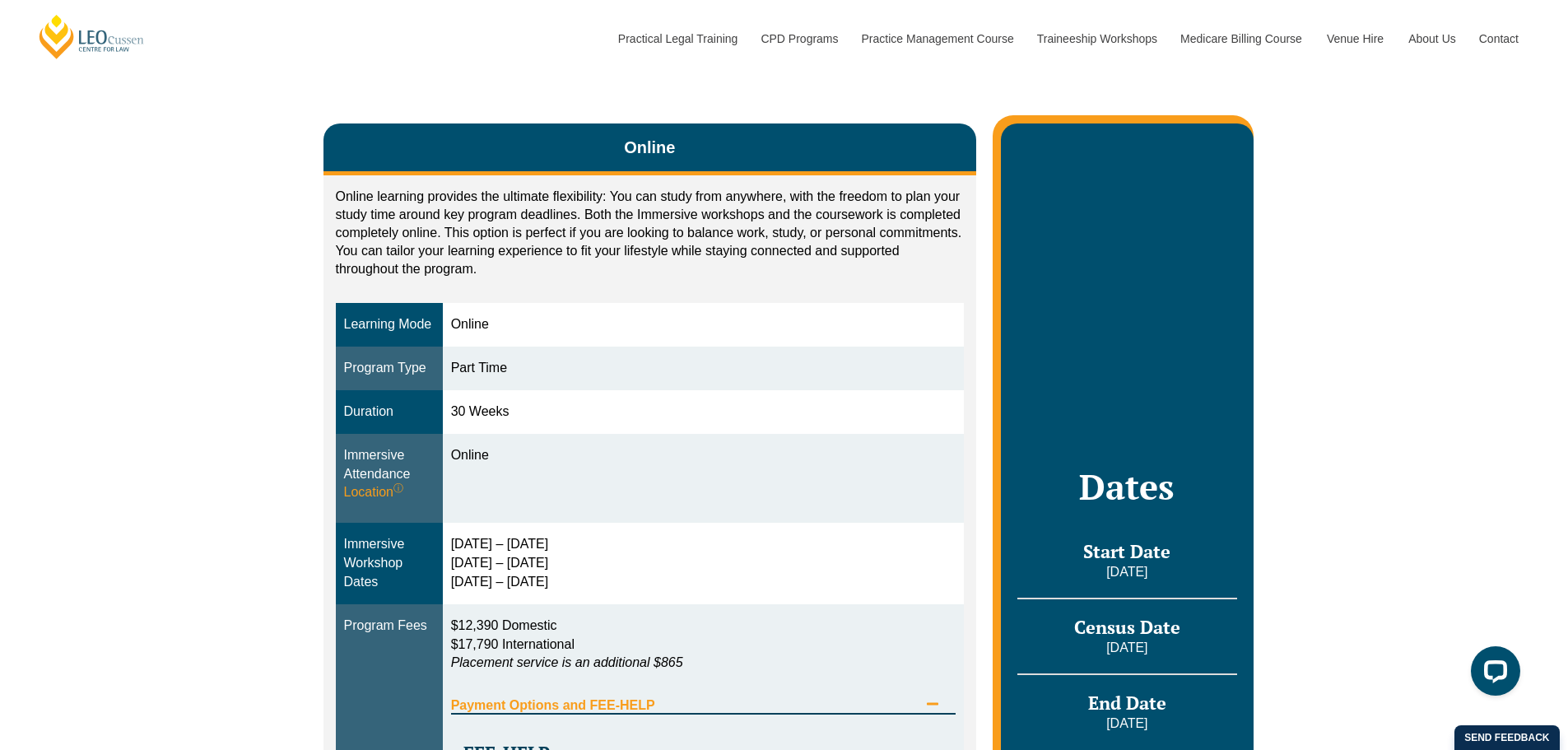
drag, startPoint x: 594, startPoint y: 551, endPoint x: 451, endPoint y: 538, distance: 143.6
click at [451, 538] on div "[DATE] – [DATE] [DATE] – [DATE] [DATE] – [DATE]" at bounding box center [703, 564] width 506 height 57
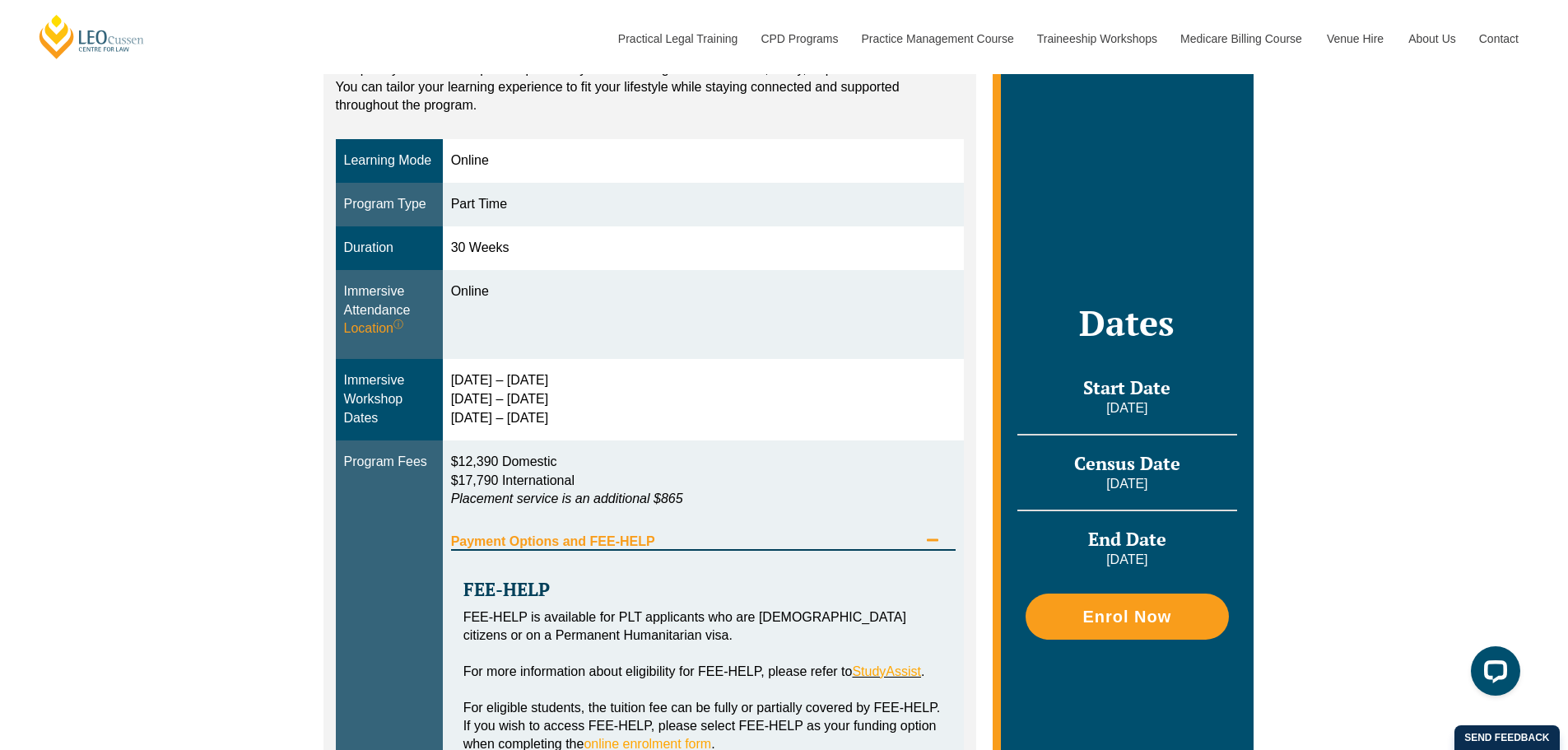
scroll to position [411, 0]
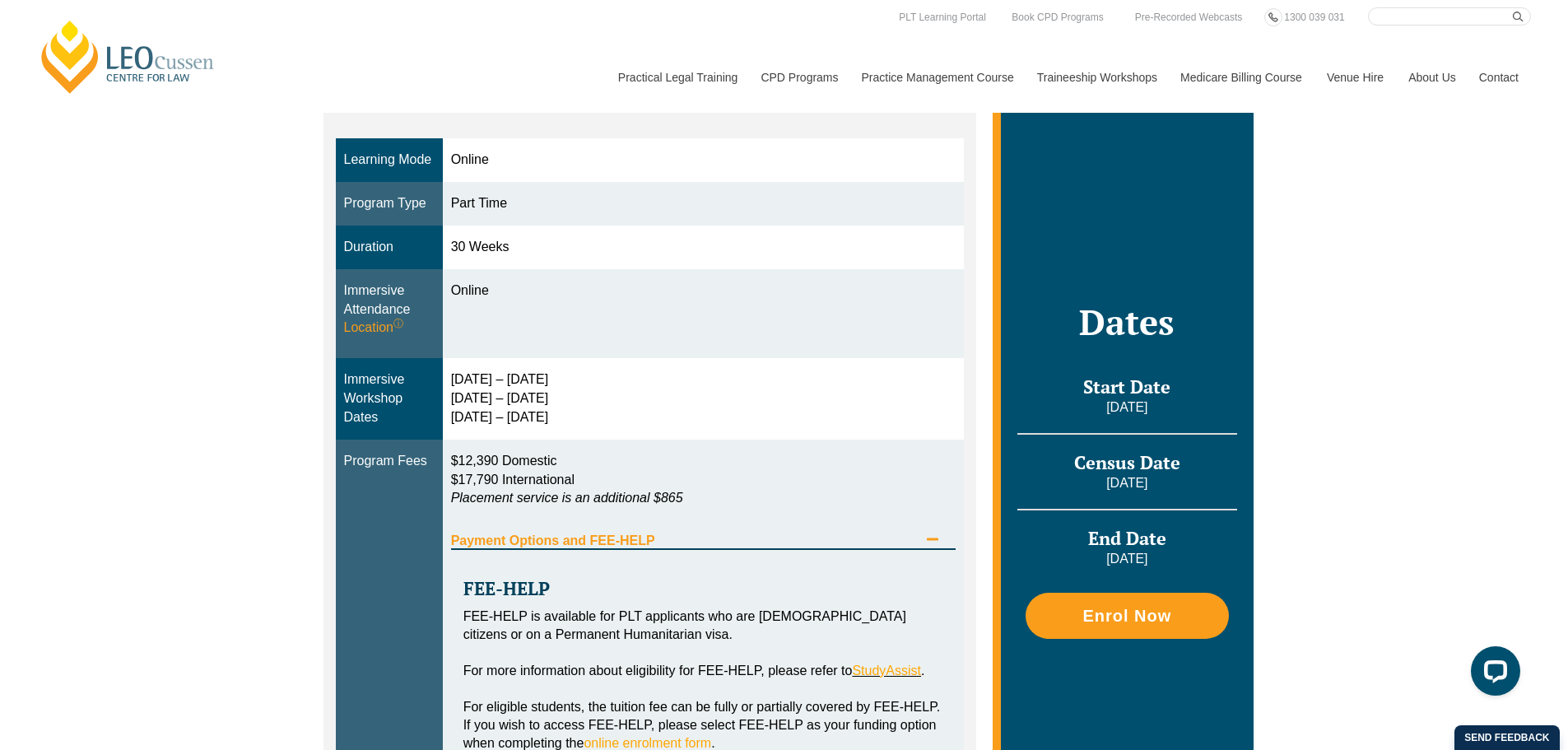
click at [486, 391] on div "[DATE] – [DATE] [DATE] – [DATE] [DATE] – [DATE]" at bounding box center [703, 399] width 506 height 57
drag, startPoint x: 443, startPoint y: 379, endPoint x: 517, endPoint y: 375, distance: 74.1
click at [517, 375] on td "[DATE] – [DATE] [DATE] – [DATE] [DATE] – [DATE]" at bounding box center [703, 398] width 522 height 82
click at [519, 389] on div "[DATE] – [DATE] [DATE] – [DATE] [DATE] – [DATE]" at bounding box center [703, 399] width 506 height 57
drag, startPoint x: 443, startPoint y: 397, endPoint x: 527, endPoint y: 398, distance: 84.0
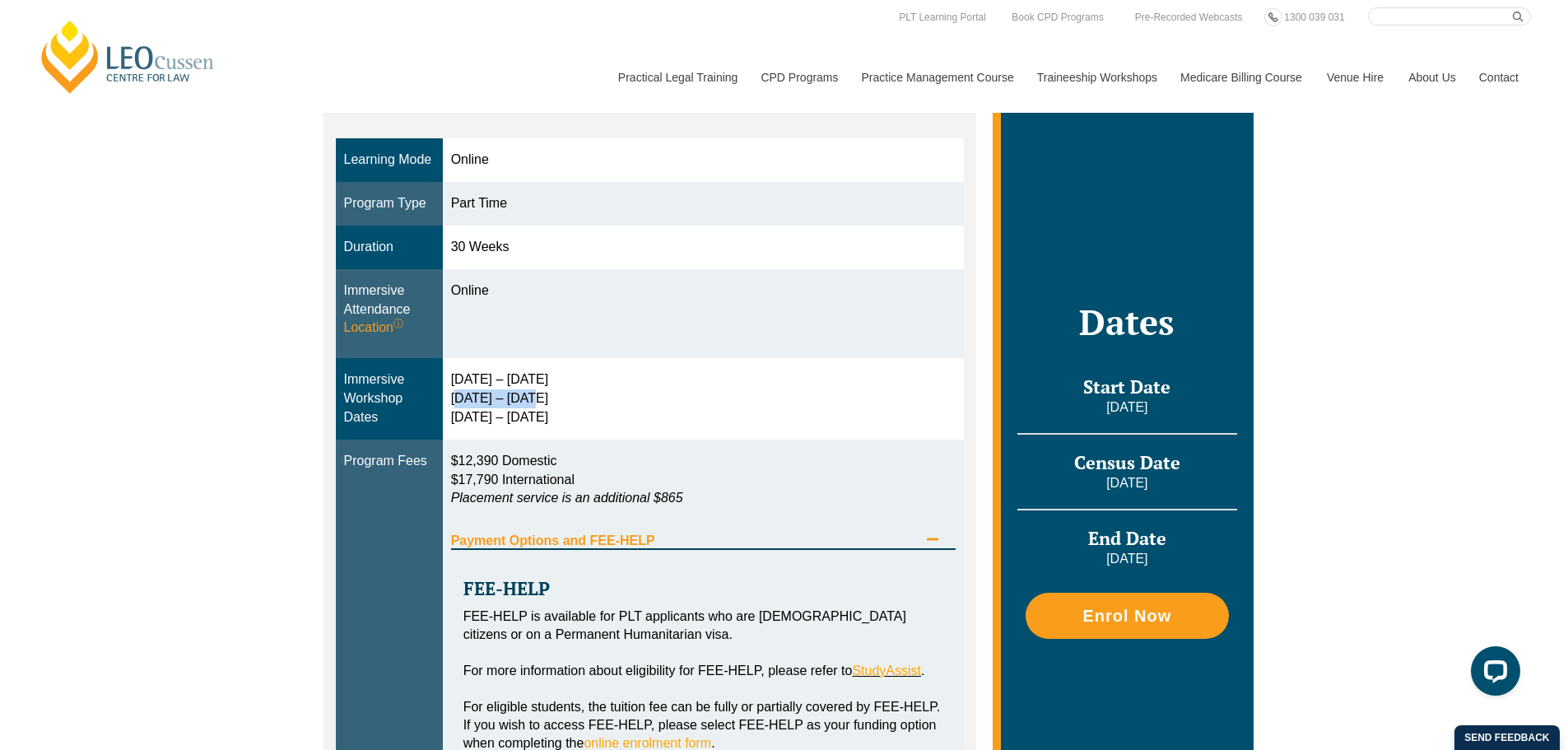
click at [527, 398] on td "[DATE] – [DATE] [DATE] – [DATE] [DATE] – [DATE]" at bounding box center [703, 398] width 522 height 82
click at [693, 414] on div "[DATE] – [DATE] [DATE] – [DATE] [DATE] – [DATE]" at bounding box center [703, 399] width 506 height 57
drag, startPoint x: 512, startPoint y: 429, endPoint x: 454, endPoint y: 422, distance: 58.4
click at [454, 422] on td "[DATE] – [DATE] [DATE] – [DATE] [DATE] – [DATE]" at bounding box center [703, 398] width 522 height 82
click at [509, 394] on div "[DATE] – [DATE] [DATE] – [DATE] [DATE] – [DATE]" at bounding box center [703, 399] width 506 height 57
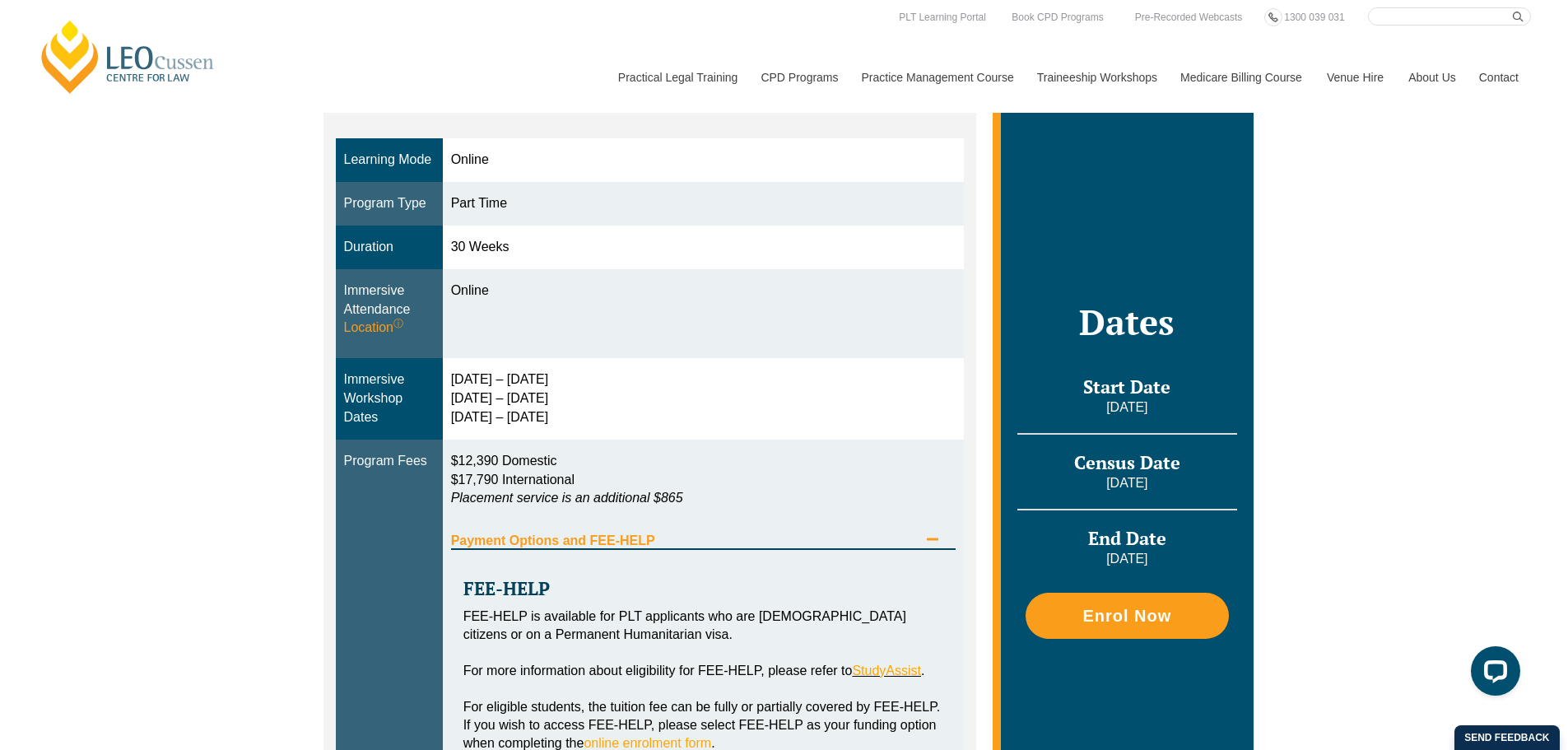
drag, startPoint x: 532, startPoint y: 395, endPoint x: 603, endPoint y: 422, distance: 76.0
click at [603, 422] on div "[DATE] – [DATE] [DATE] – [DATE] [DATE] – [DATE]" at bounding box center [703, 399] width 506 height 57
drag, startPoint x: 571, startPoint y: 413, endPoint x: 449, endPoint y: 368, distance: 130.0
click at [438, 383] on tr "Immersive Workshop Dates [DATE] – [DATE] [DATE] – [DATE] [DATE] – [DATE]" at bounding box center [650, 398] width 629 height 82
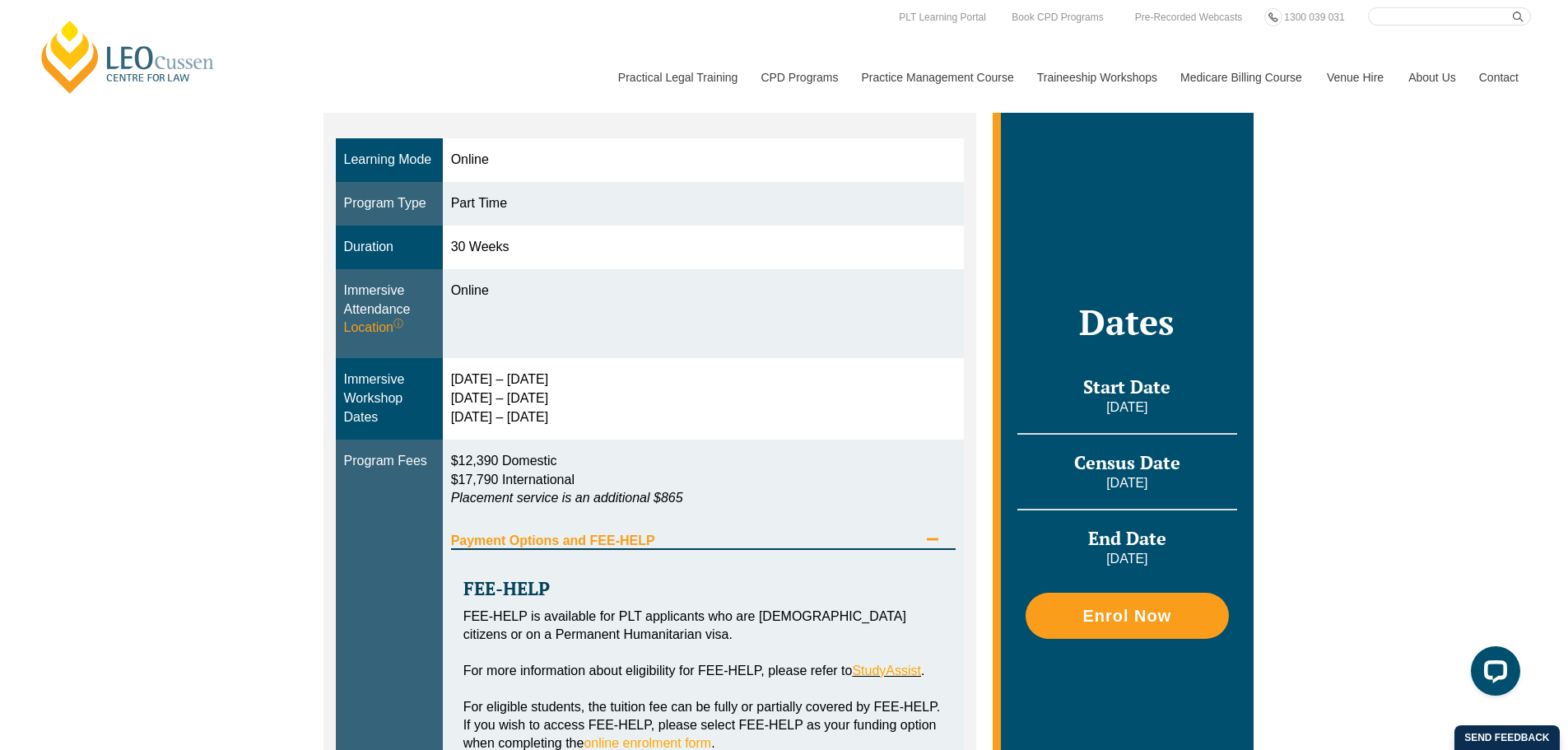
click at [450, 367] on td "[DATE] – [DATE] [DATE] – [DATE] [DATE] – [DATE]" at bounding box center [703, 398] width 522 height 82
click at [521, 384] on div "[DATE] – [DATE] [DATE] – [DATE] [DATE] – [DATE]" at bounding box center [703, 399] width 506 height 57
drag, startPoint x: 582, startPoint y: 426, endPoint x: 570, endPoint y: 406, distance: 23.3
click at [583, 425] on div "[DATE] – [DATE] [DATE] – [DATE] [DATE] – [DATE]" at bounding box center [703, 399] width 506 height 57
drag, startPoint x: 569, startPoint y: 406, endPoint x: 442, endPoint y: 387, distance: 128.4
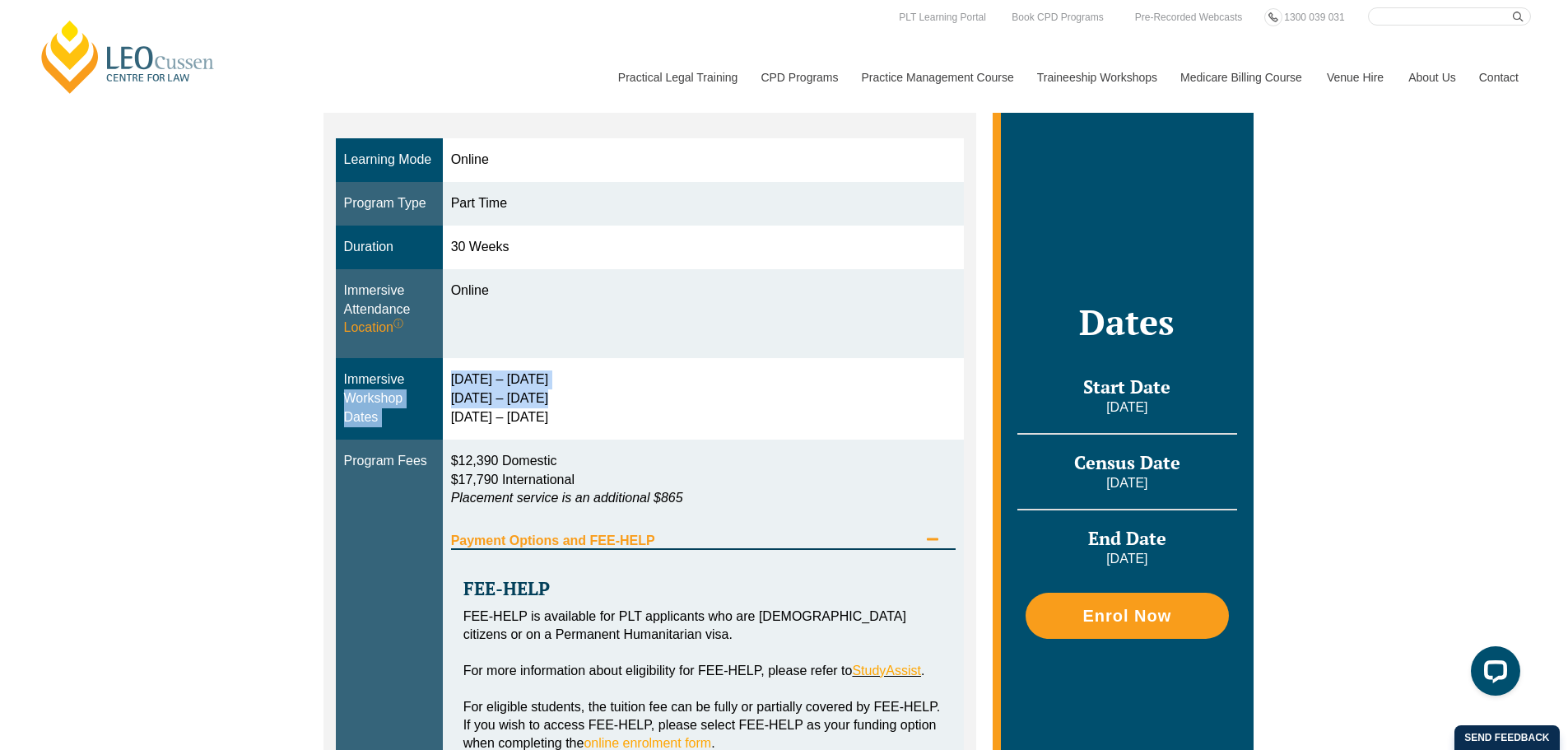
click at [442, 387] on tr "Immersive Workshop Dates [DATE] – [DATE] [DATE] – [DATE] [DATE] – [DATE]" at bounding box center [650, 398] width 629 height 82
click at [442, 379] on td "Immersive Workshop Dates" at bounding box center [389, 398] width 107 height 82
drag, startPoint x: 442, startPoint y: 379, endPoint x: 537, endPoint y: 427, distance: 106.4
click at [537, 427] on tr "Immersive Workshop Dates [DATE] – [DATE] [DATE] – [DATE] [DATE] – [DATE]" at bounding box center [650, 398] width 629 height 82
click at [586, 415] on div "[DATE] – [DATE] [DATE] – [DATE] [DATE] – [DATE]" at bounding box center [703, 399] width 506 height 57
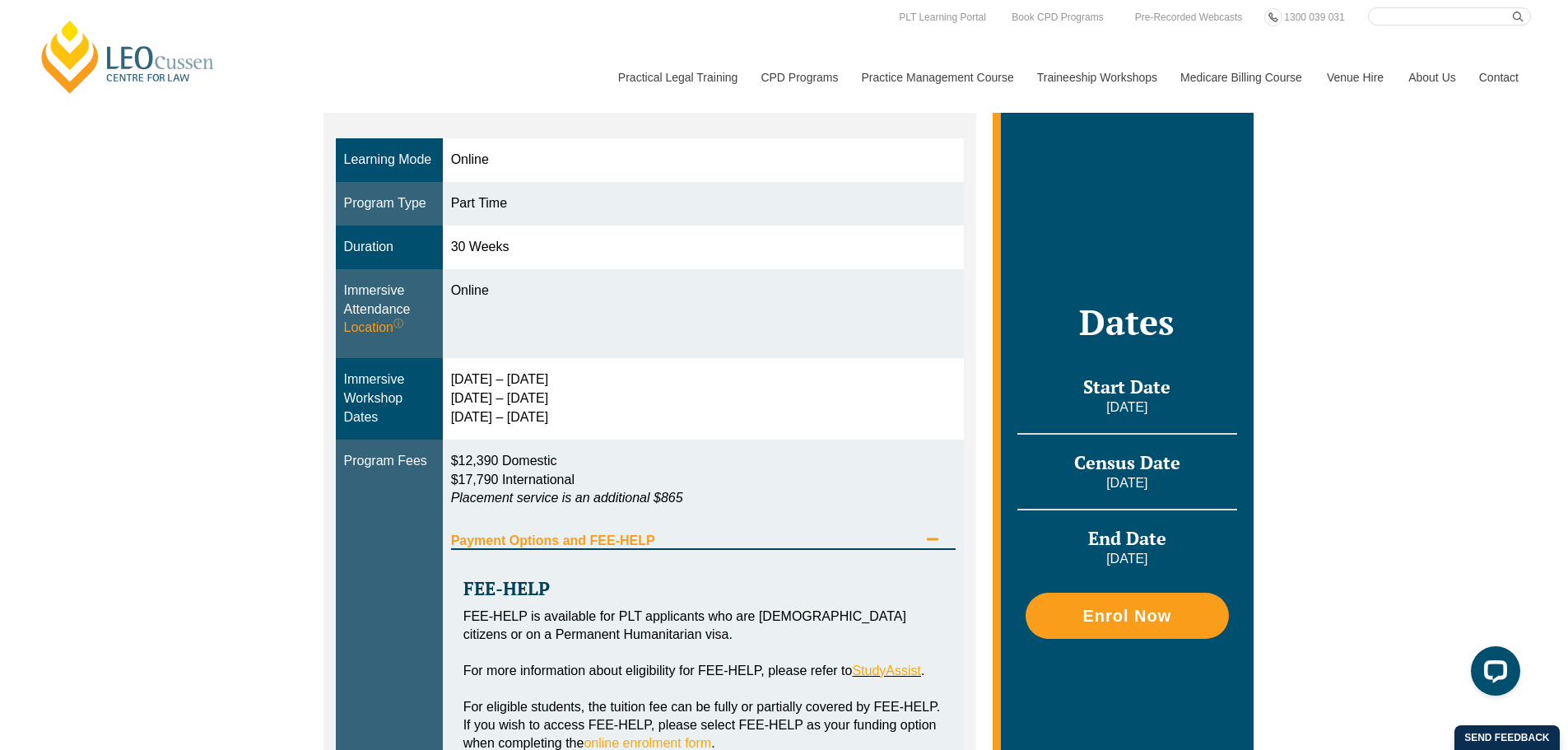
click at [582, 411] on div "[DATE] – [DATE] [DATE] – [DATE] [DATE] – [DATE]" at bounding box center [703, 399] width 506 height 57
drag, startPoint x: 462, startPoint y: 406, endPoint x: 390, endPoint y: 382, distance: 75.9
click at [387, 382] on tr "Immersive Workshop Dates [DATE] – [DATE] [DATE] – [DATE] [DATE] – [DATE]" at bounding box center [650, 398] width 629 height 82
click at [483, 390] on div "[DATE] – [DATE] [DATE] – [DATE] [DATE] – [DATE]" at bounding box center [703, 399] width 506 height 57
click at [426, 381] on div "Immersive Workshop Dates" at bounding box center [389, 399] width 91 height 57
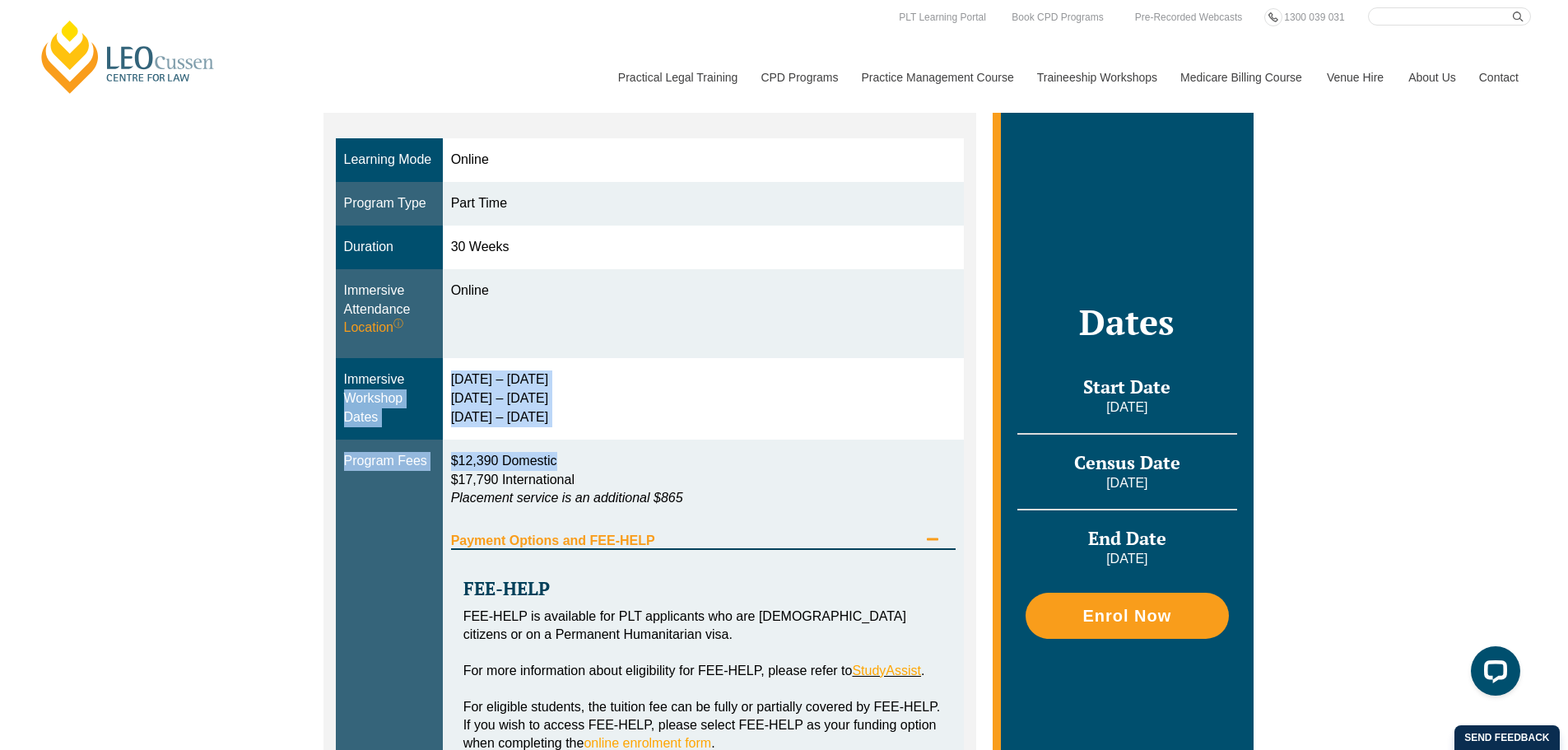
drag, startPoint x: 438, startPoint y: 366, endPoint x: 588, endPoint y: 442, distance: 168.2
click at [588, 442] on tbody "Learning Mode Online Program Type Part Time Duration 30 Weeks Immersive Attenda…" at bounding box center [650, 566] width 629 height 856
click at [588, 421] on div "[DATE] – [DATE] [DATE] – [DATE] [DATE] – [DATE]" at bounding box center [703, 399] width 506 height 57
drag, startPoint x: 588, startPoint y: 421, endPoint x: 430, endPoint y: 381, distance: 163.0
click at [430, 381] on tr "Immersive Workshop Dates [DATE] – [DATE] [DATE] – [DATE] [DATE] – [DATE]" at bounding box center [650, 398] width 629 height 82
